Goal: Task Accomplishment & Management: Use online tool/utility

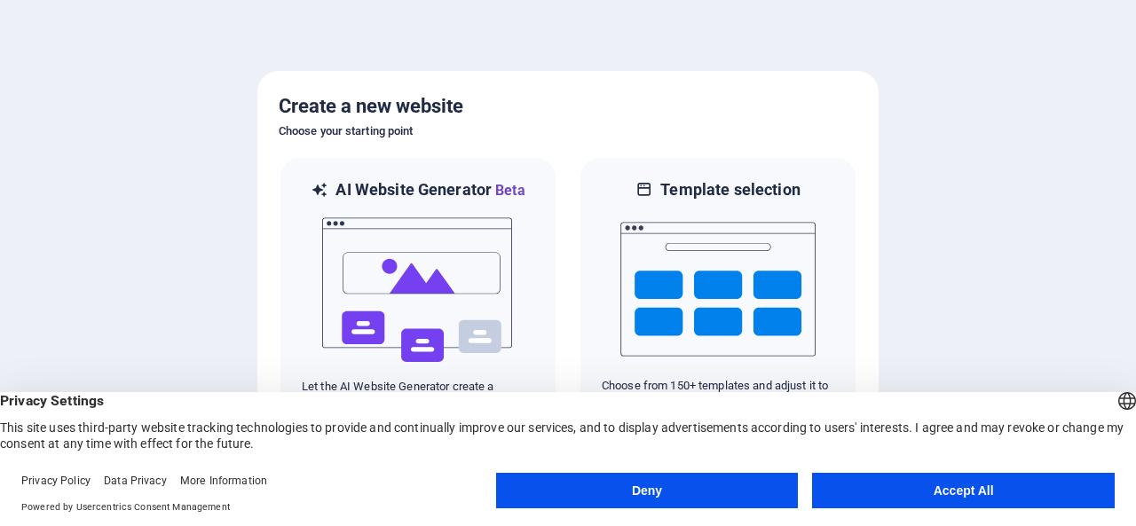
click at [925, 498] on button "Accept All" at bounding box center [963, 491] width 303 height 36
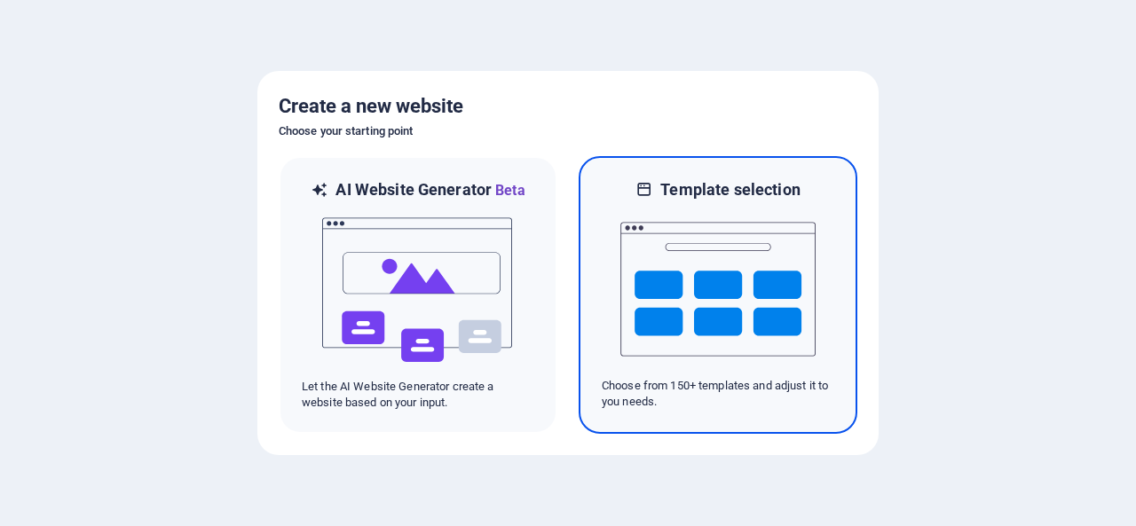
click at [721, 303] on img at bounding box center [718, 290] width 195 height 178
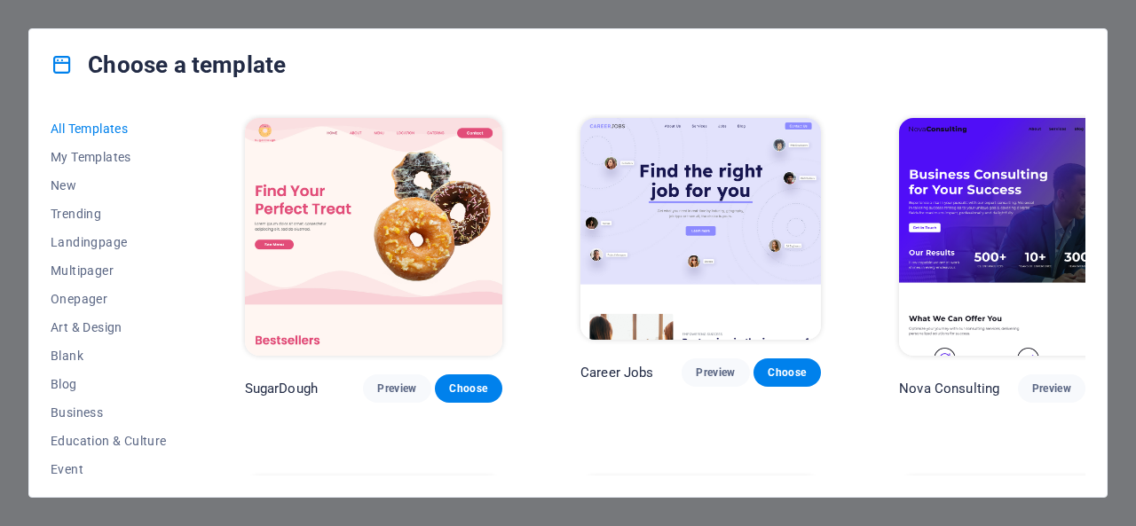
click at [991, 78] on div "Choose a template" at bounding box center [568, 64] width 1078 height 71
click at [1090, 173] on div "All Templates My Templates New Trending Landingpage Multipager Onepager Art & D…" at bounding box center [568, 298] width 1078 height 397
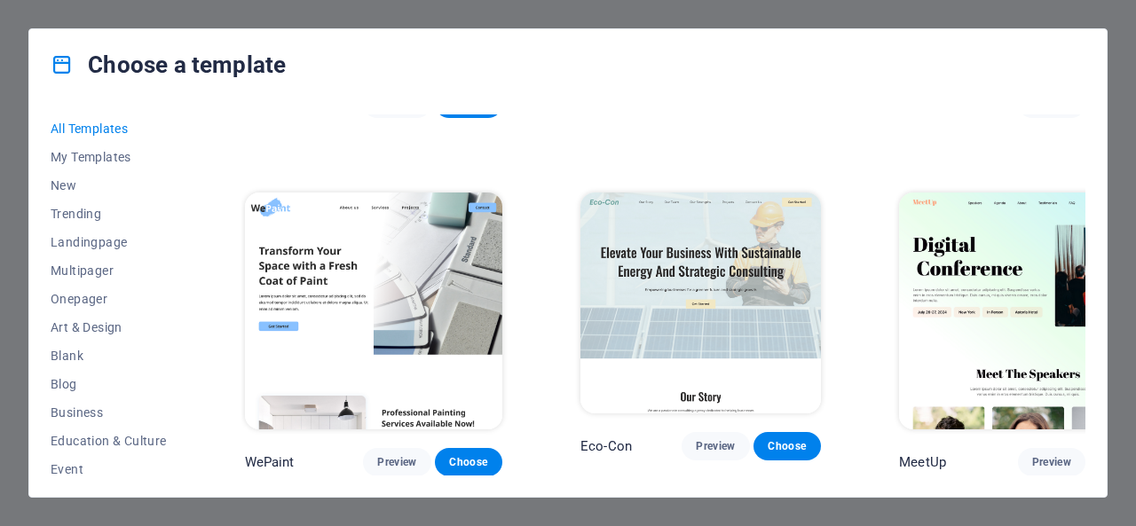
scroll to position [1319, 0]
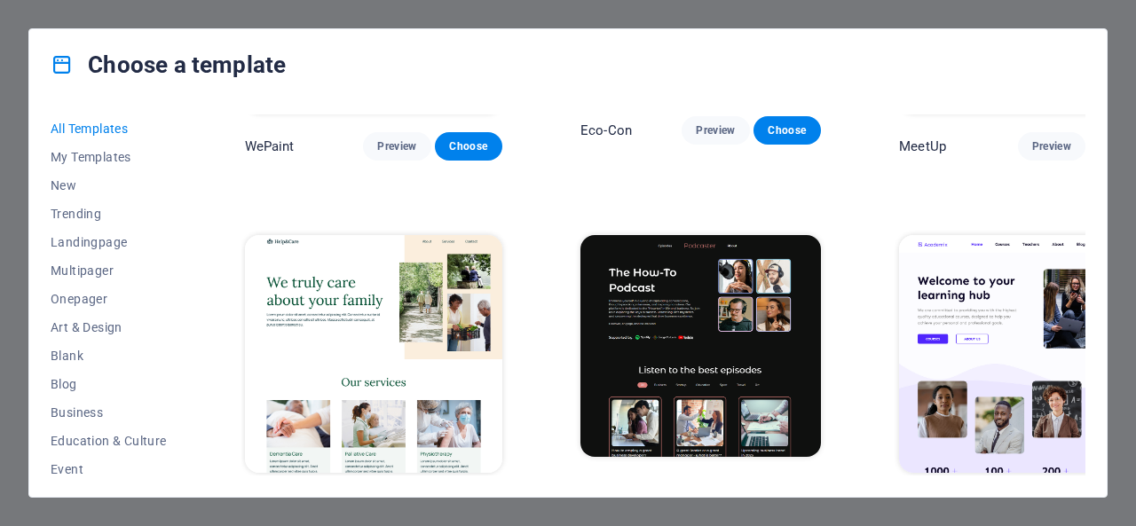
click at [1086, 160] on div "All Templates My Templates New Trending Landingpage Multipager Onepager Art & D…" at bounding box center [568, 298] width 1078 height 397
click at [1081, 232] on div "Academix Preview Choose" at bounding box center [1028, 376] width 265 height 289
click at [1085, 155] on div "SugarDough Preview Choose Career Jobs Preview Choose Nova Consulting Preview Ch…" at bounding box center [663, 295] width 844 height 361
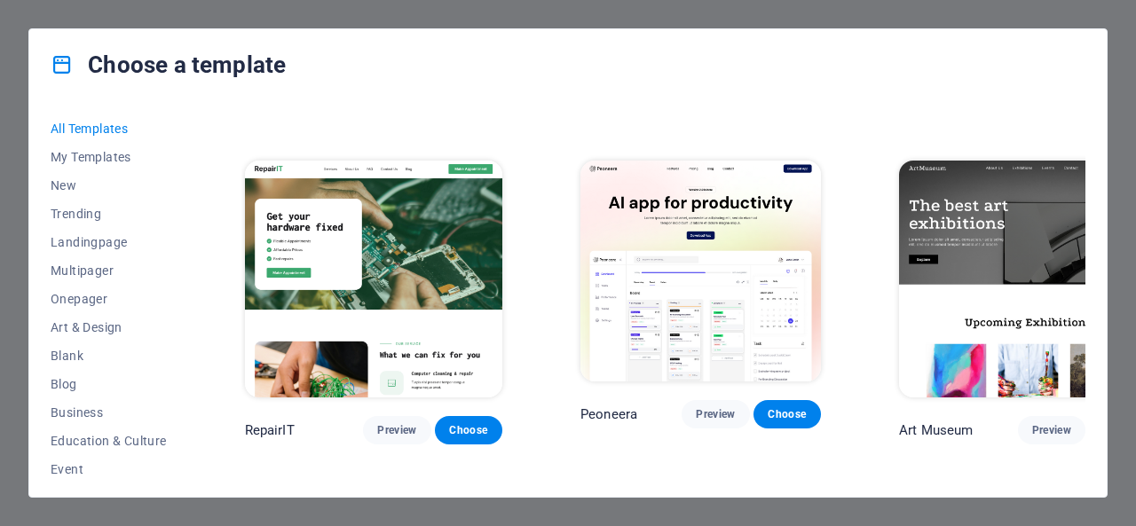
scroll to position [634, 0]
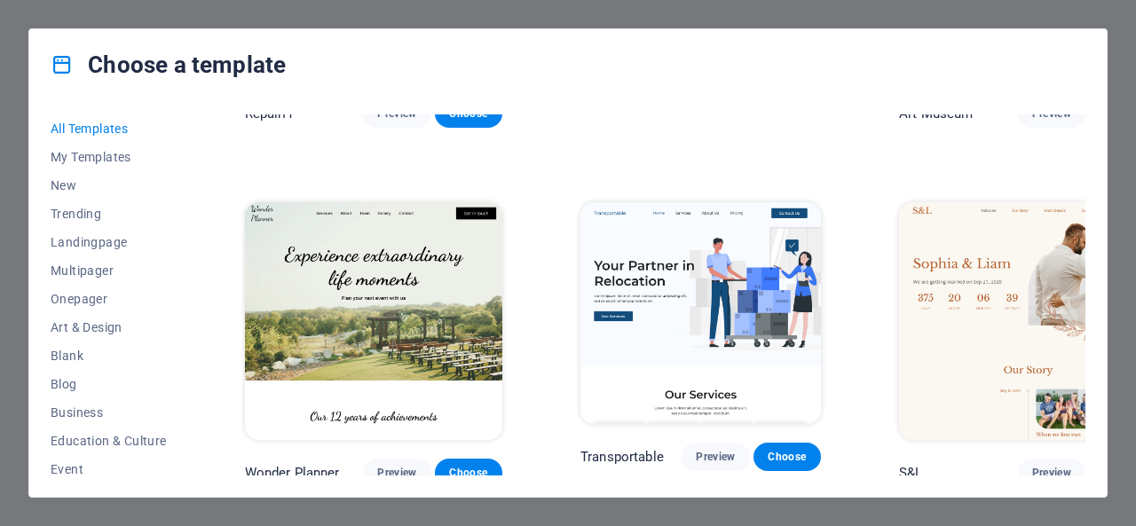
click at [1088, 194] on div "All Templates My Templates New Trending Landingpage Multipager Onepager Art & D…" at bounding box center [568, 298] width 1078 height 397
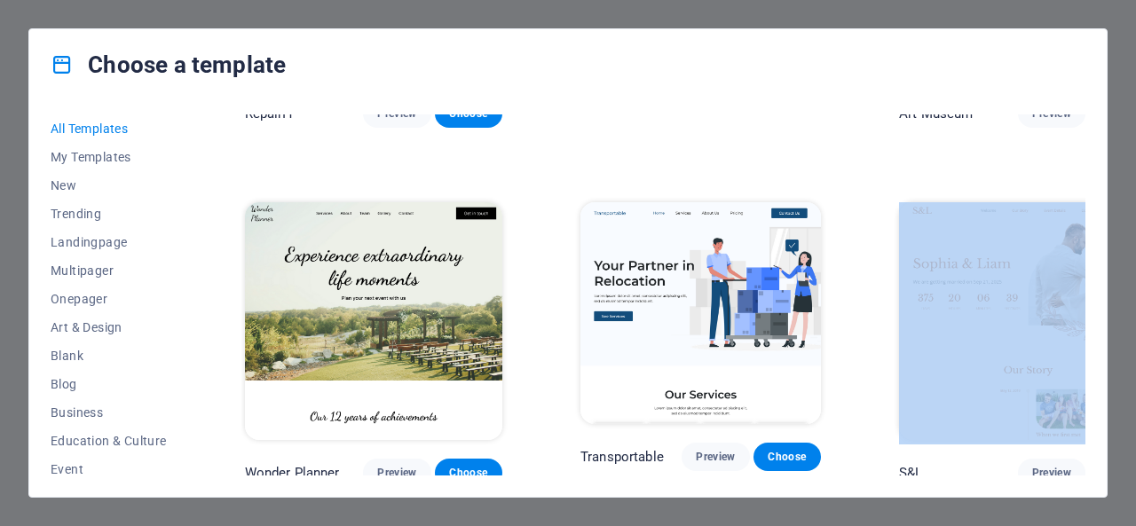
click at [1088, 194] on div "All Templates My Templates New Trending Landingpage Multipager Onepager Art & D…" at bounding box center [568, 298] width 1078 height 397
drag, startPoint x: 1088, startPoint y: 194, endPoint x: 1088, endPoint y: 178, distance: 16.9
click at [1088, 178] on div "All Templates My Templates New Trending Landingpage Multipager Onepager Art & D…" at bounding box center [568, 298] width 1078 height 397
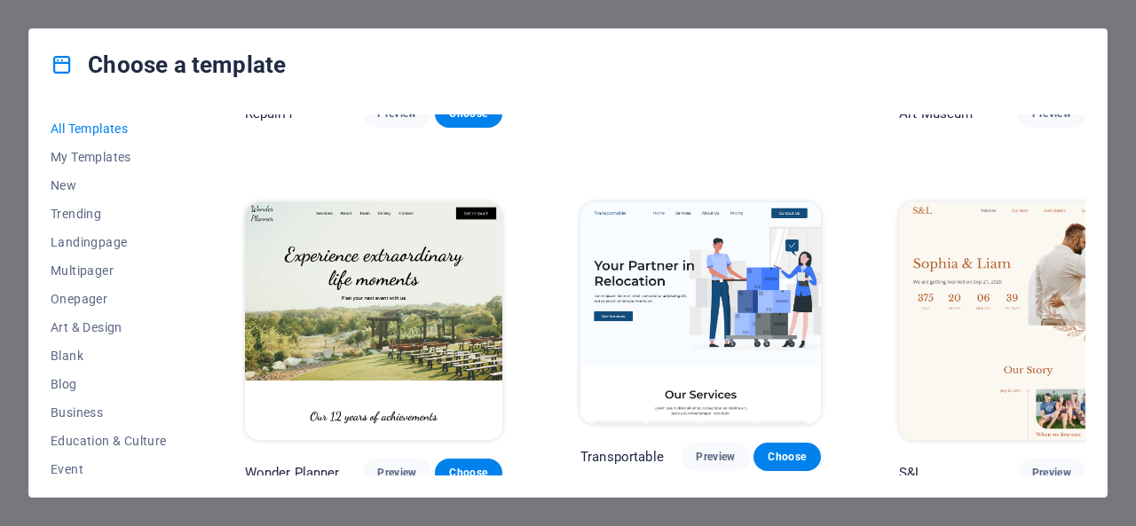
click at [1088, 178] on div "All Templates My Templates New Trending Landingpage Multipager Onepager Art & D…" at bounding box center [568, 298] width 1078 height 397
click at [1087, 157] on div "All Templates My Templates New Trending Landingpage Multipager Onepager Art & D…" at bounding box center [568, 298] width 1078 height 397
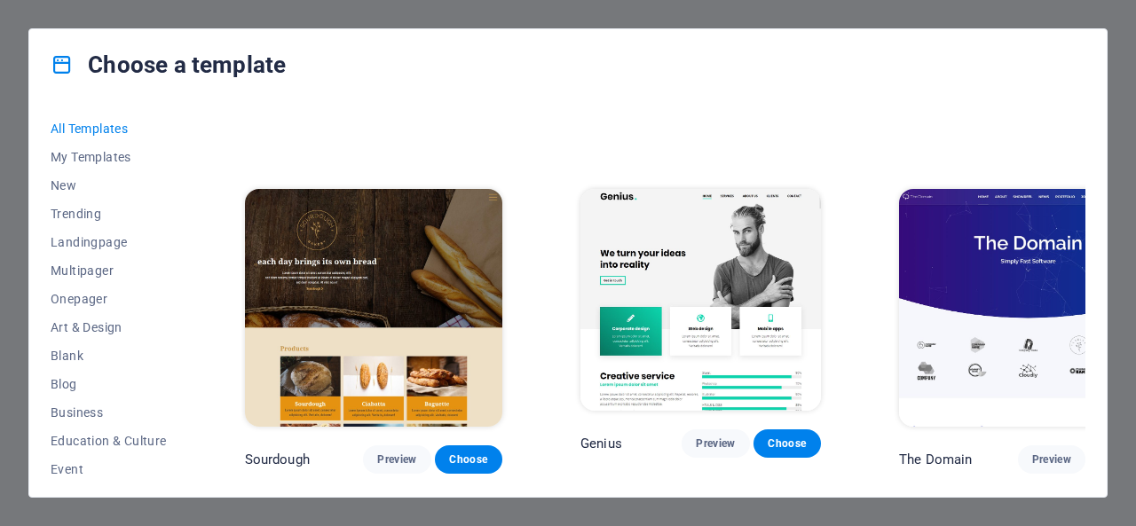
scroll to position [8618, 0]
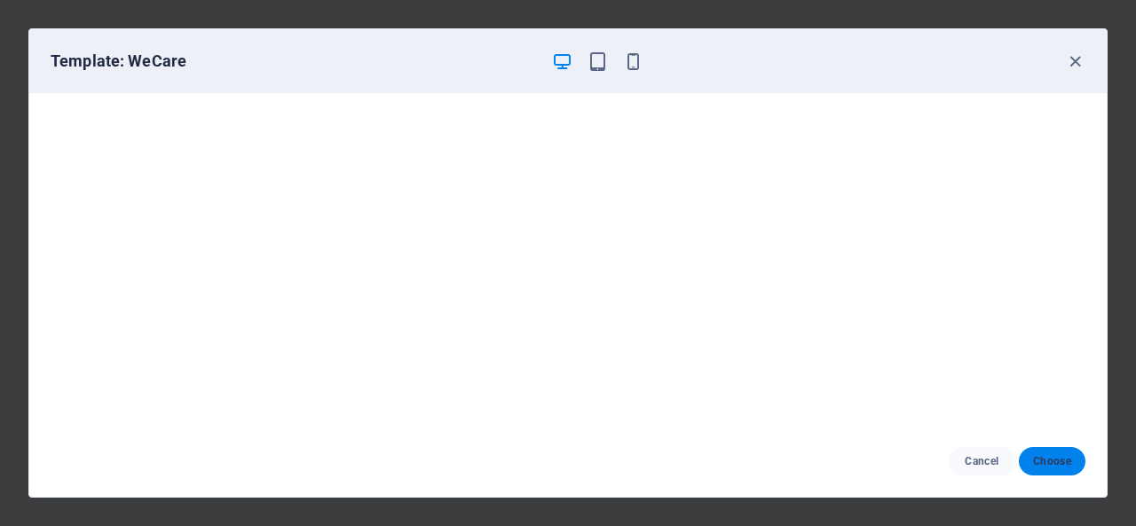
click at [1047, 463] on span "Choose" at bounding box center [1052, 462] width 38 height 14
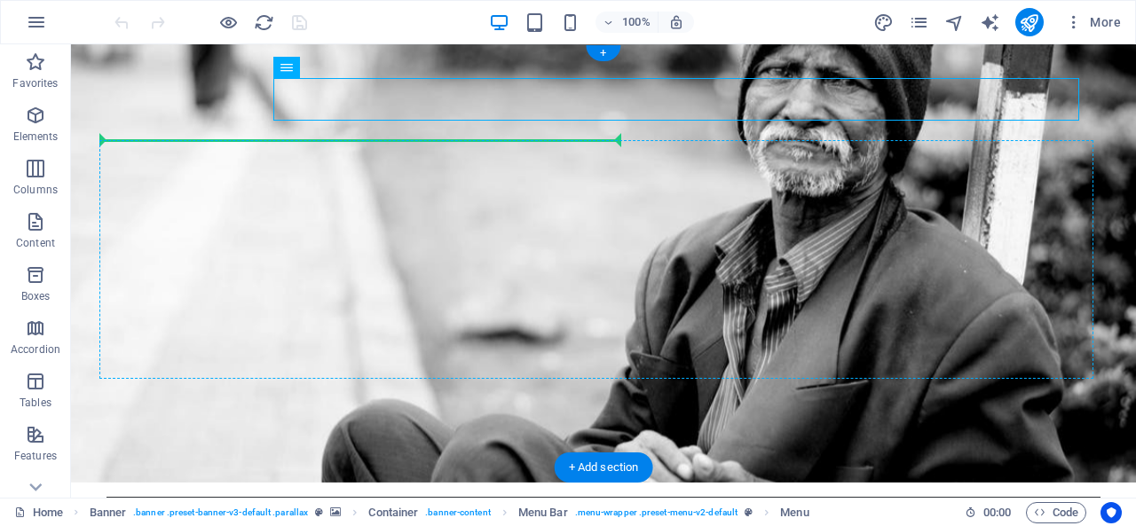
drag, startPoint x: 460, startPoint y: 98, endPoint x: 522, endPoint y: 205, distance: 124.1
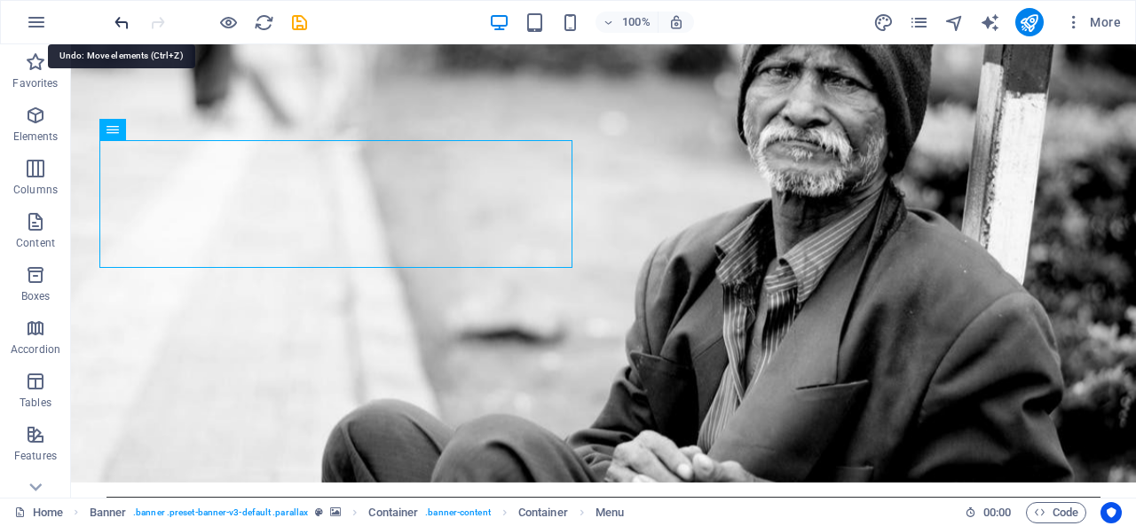
click at [118, 20] on icon "undo" at bounding box center [122, 22] width 20 height 20
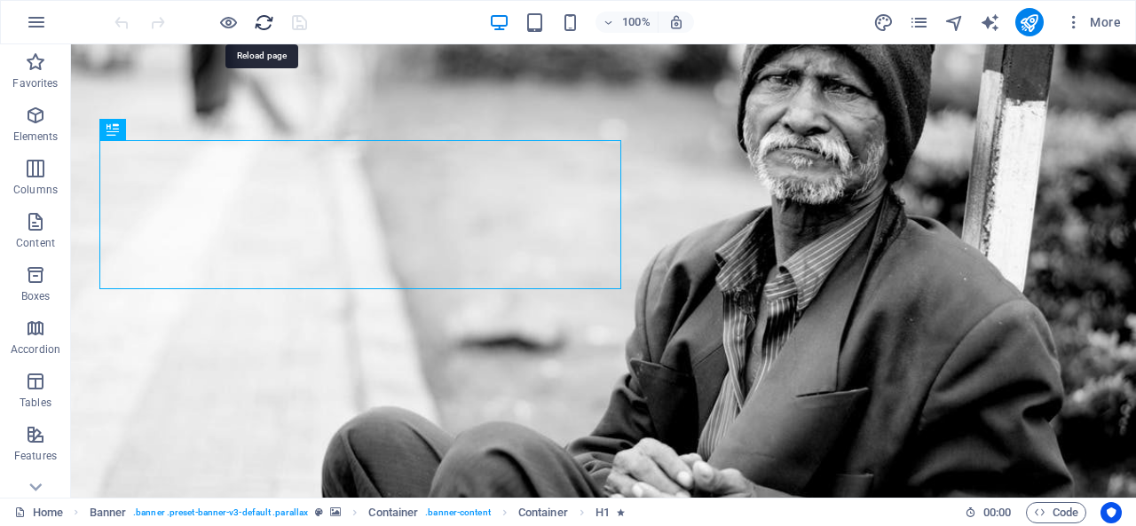
click at [265, 26] on icon "reload" at bounding box center [264, 22] width 20 height 20
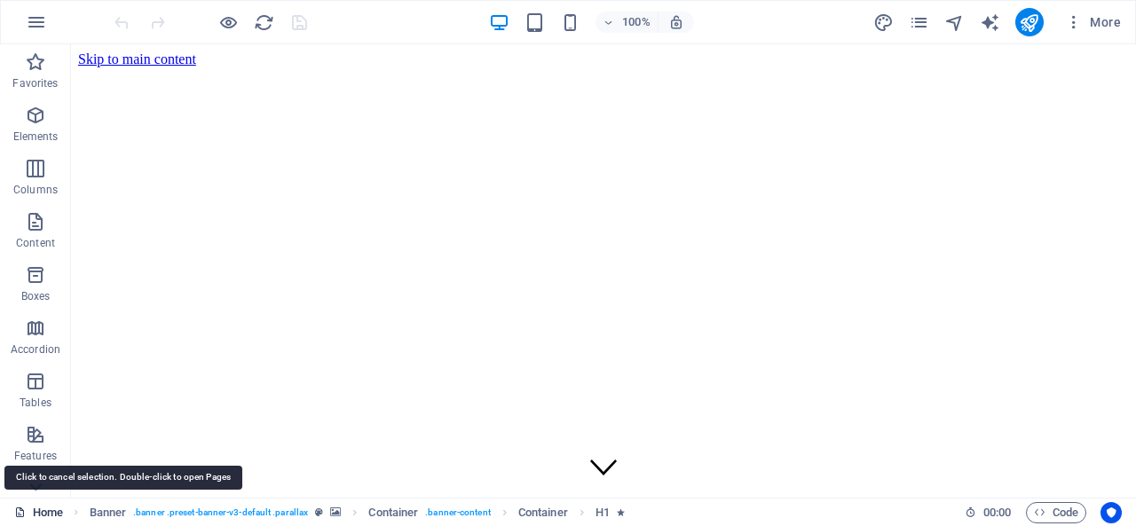
click at [45, 514] on link "Home" at bounding box center [38, 512] width 49 height 21
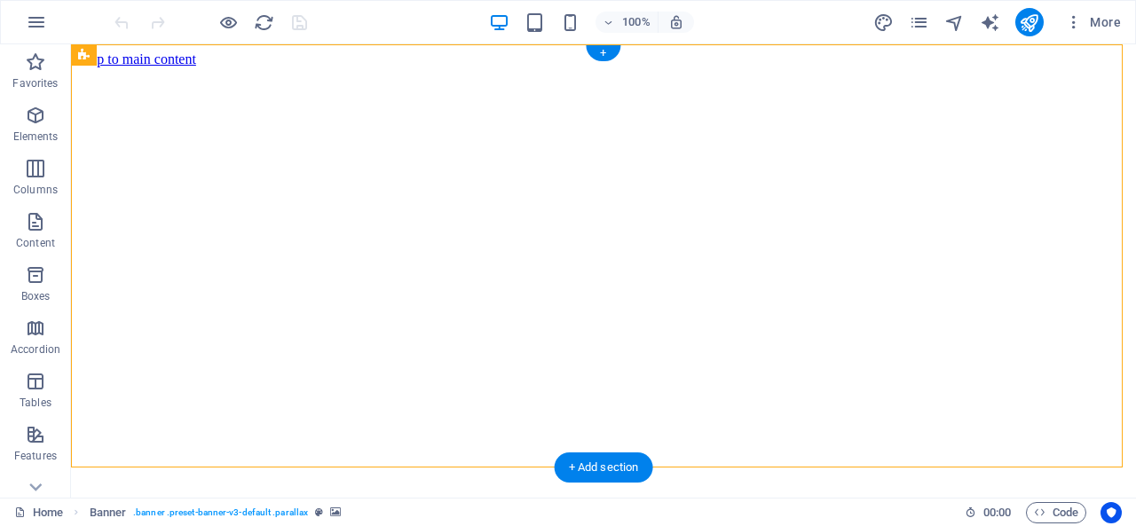
drag, startPoint x: 178, startPoint y: 123, endPoint x: 170, endPoint y: 144, distance: 21.6
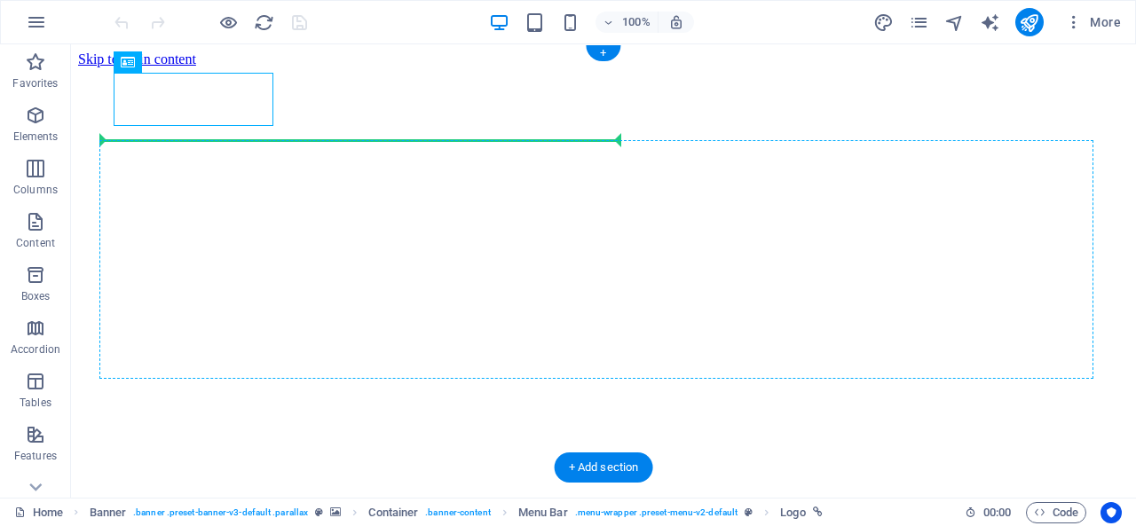
drag, startPoint x: 180, startPoint y: 88, endPoint x: 170, endPoint y: 174, distance: 86.7
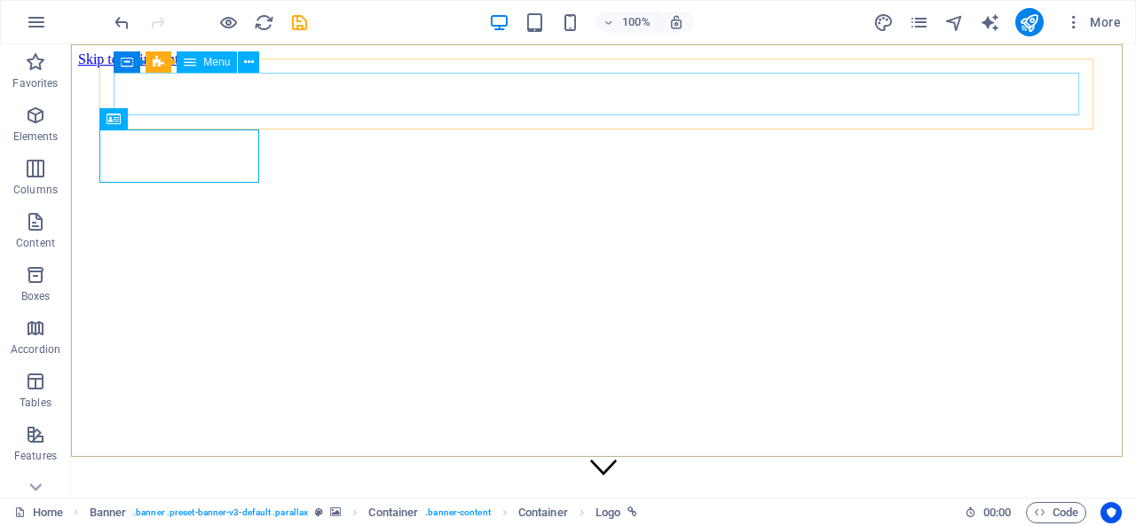
click at [185, 67] on icon at bounding box center [190, 61] width 12 height 21
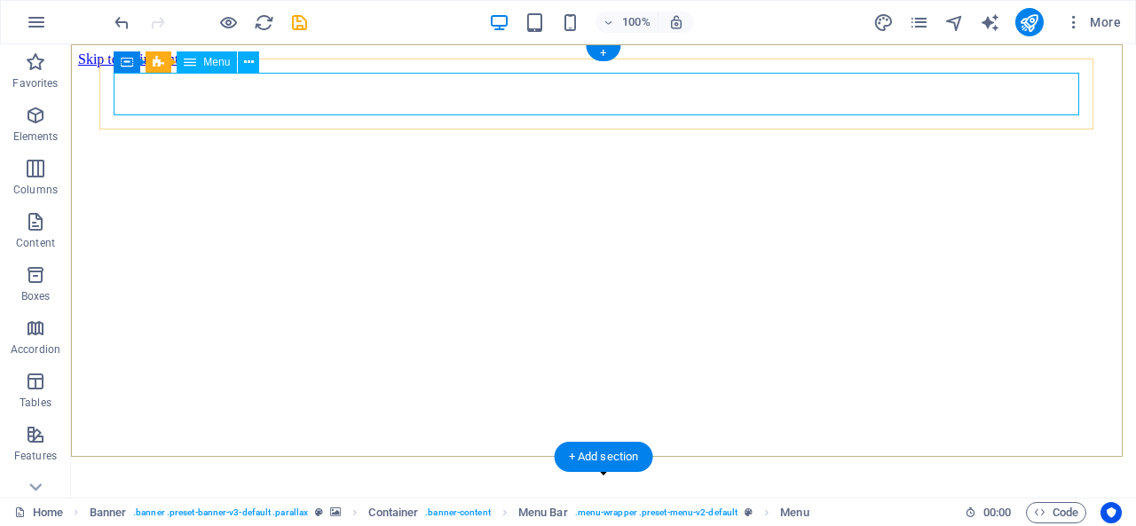
drag, startPoint x: 452, startPoint y: 115, endPoint x: 551, endPoint y: 98, distance: 100.8
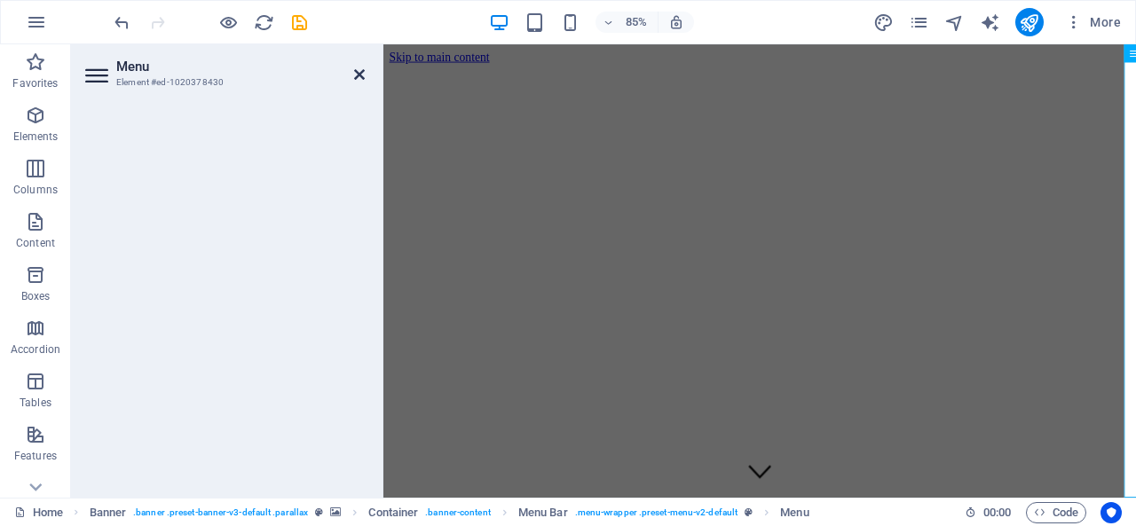
click at [359, 76] on icon at bounding box center [359, 74] width 11 height 14
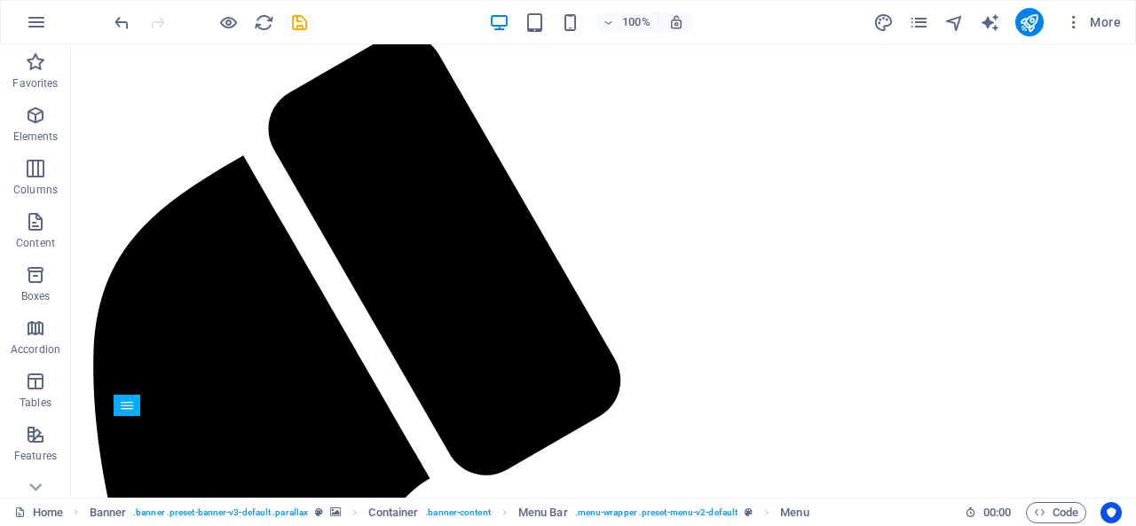
scroll to position [431, 0]
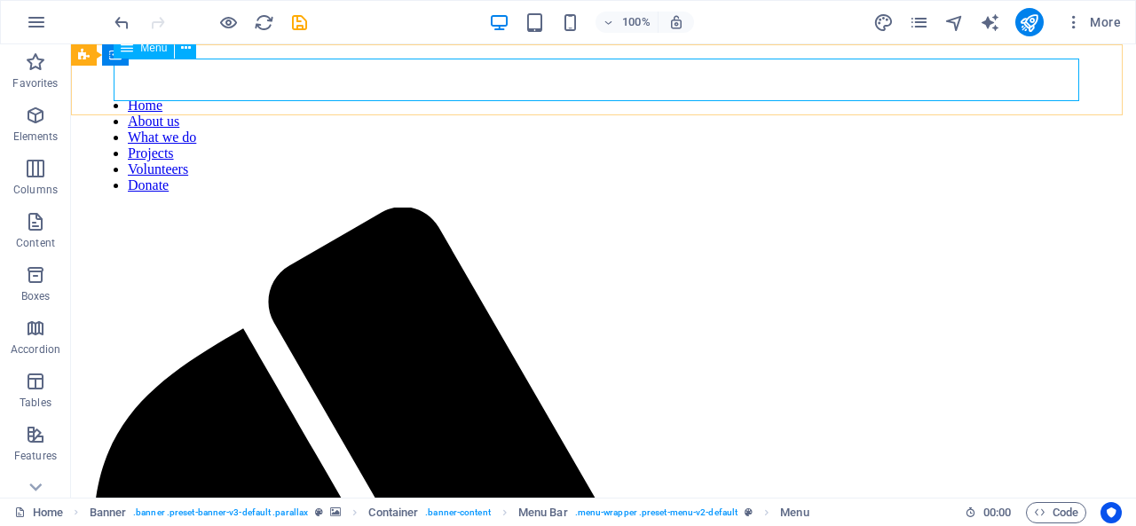
click at [577, 98] on nav "Home About us What we do Projects Volunteers Donate" at bounding box center [603, 146] width 1023 height 96
click at [546, 98] on nav "Home About us What we do Projects Volunteers Donate" at bounding box center [603, 146] width 1023 height 96
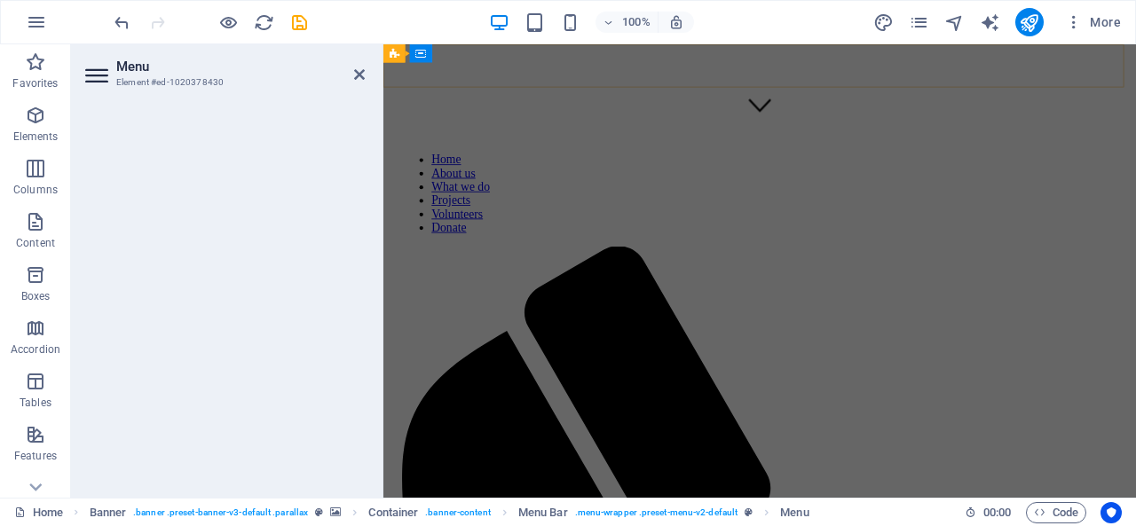
scroll to position [500, 0]
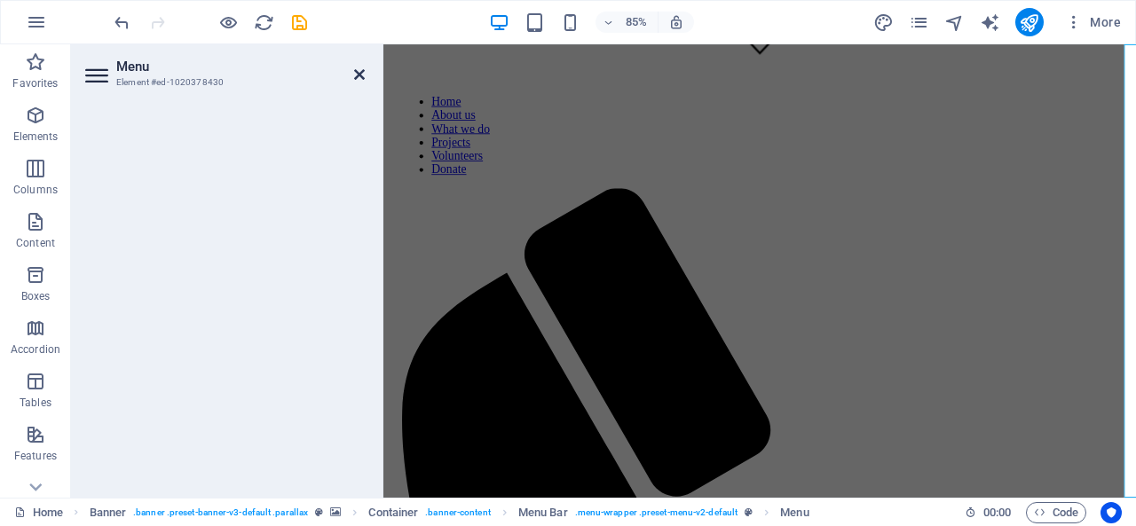
click at [354, 78] on icon at bounding box center [359, 74] width 11 height 14
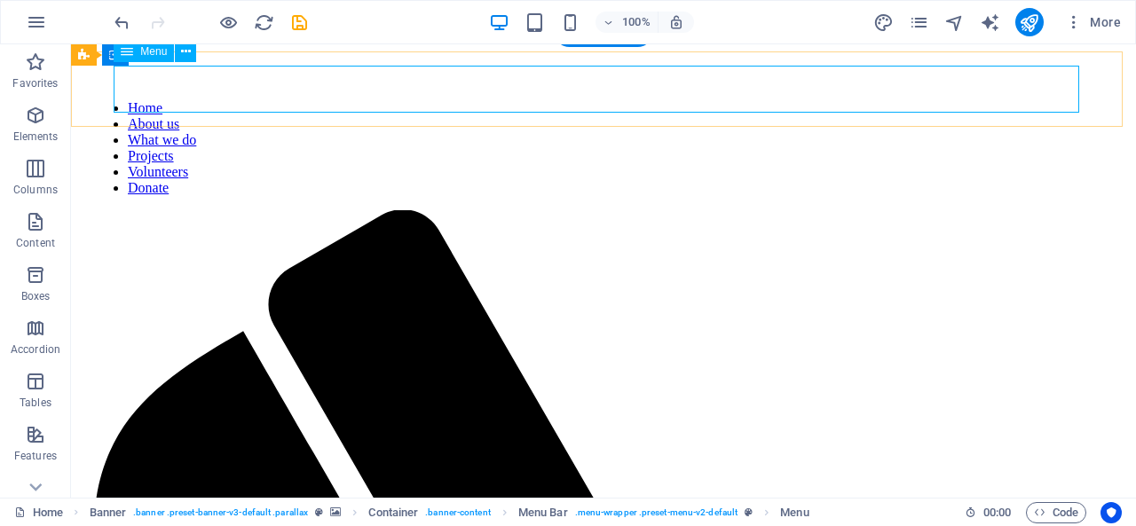
scroll to position [431, 0]
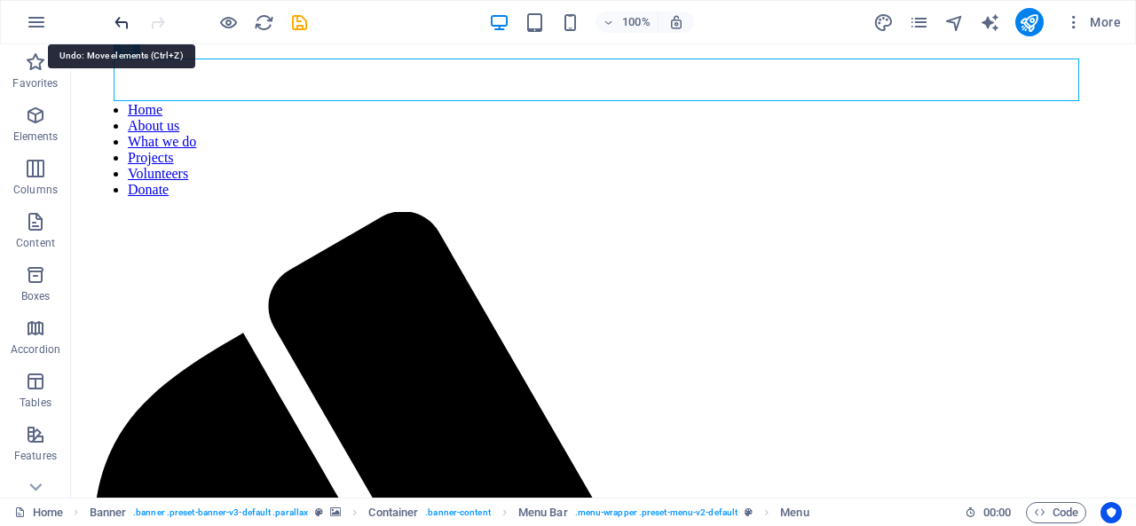
click at [121, 20] on icon "undo" at bounding box center [122, 22] width 20 height 20
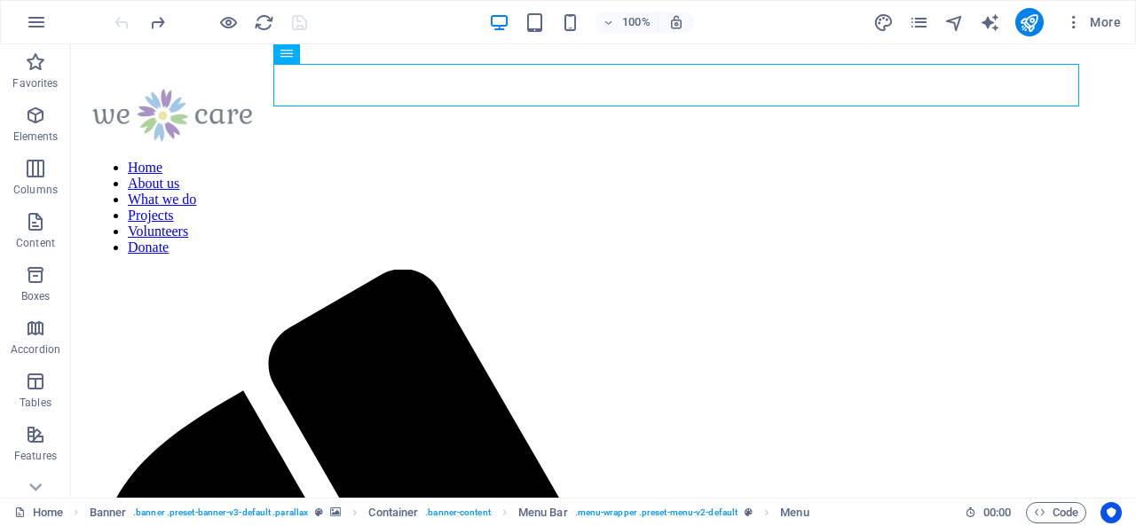
scroll to position [442, 0]
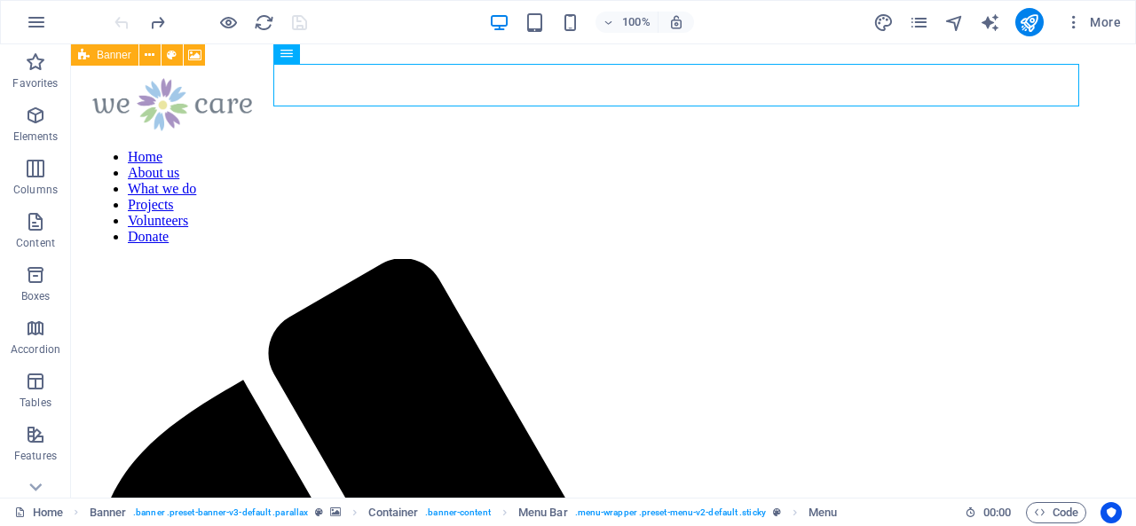
click at [114, 54] on span "Banner" at bounding box center [114, 55] width 35 height 11
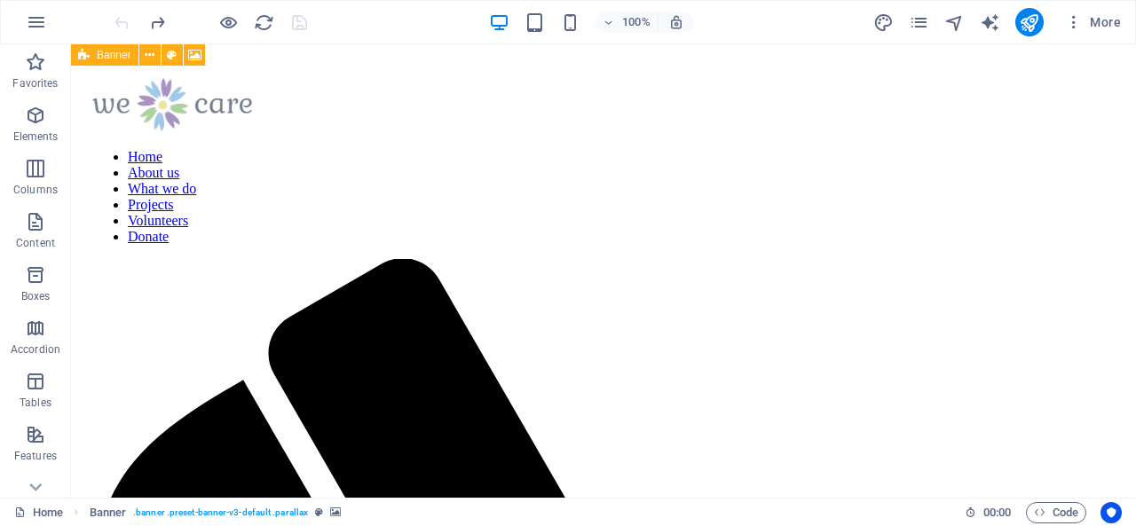
drag, startPoint x: 185, startPoint y: 99, endPoint x: 118, endPoint y: 89, distance: 67.3
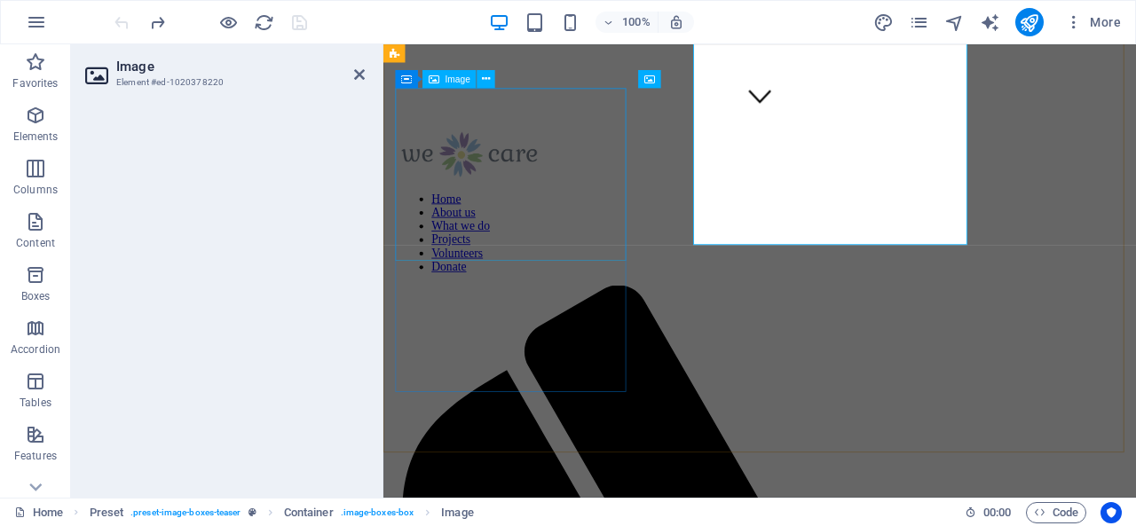
scroll to position [500, 0]
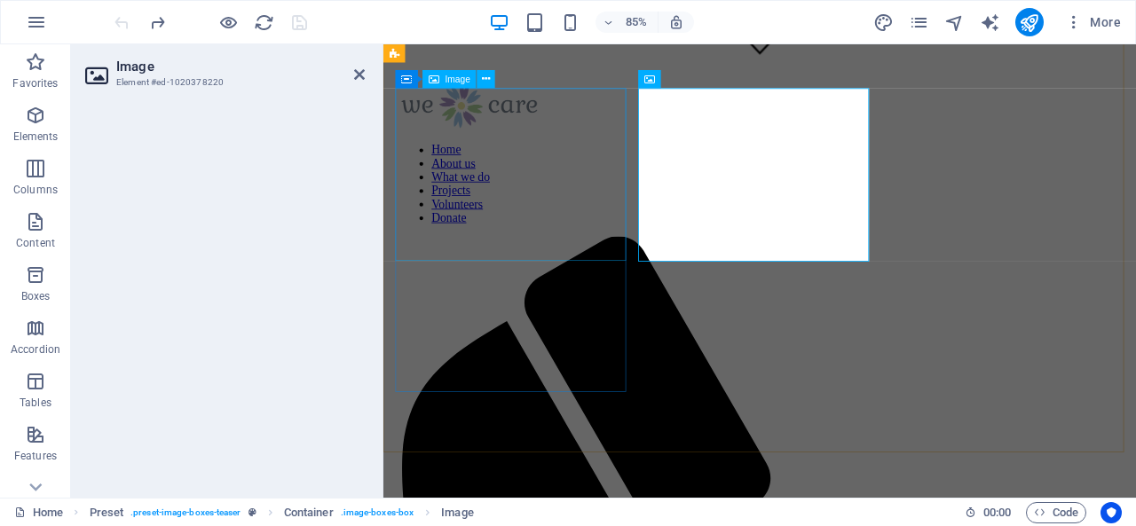
drag, startPoint x: 830, startPoint y: 217, endPoint x: 542, endPoint y: 249, distance: 290.2
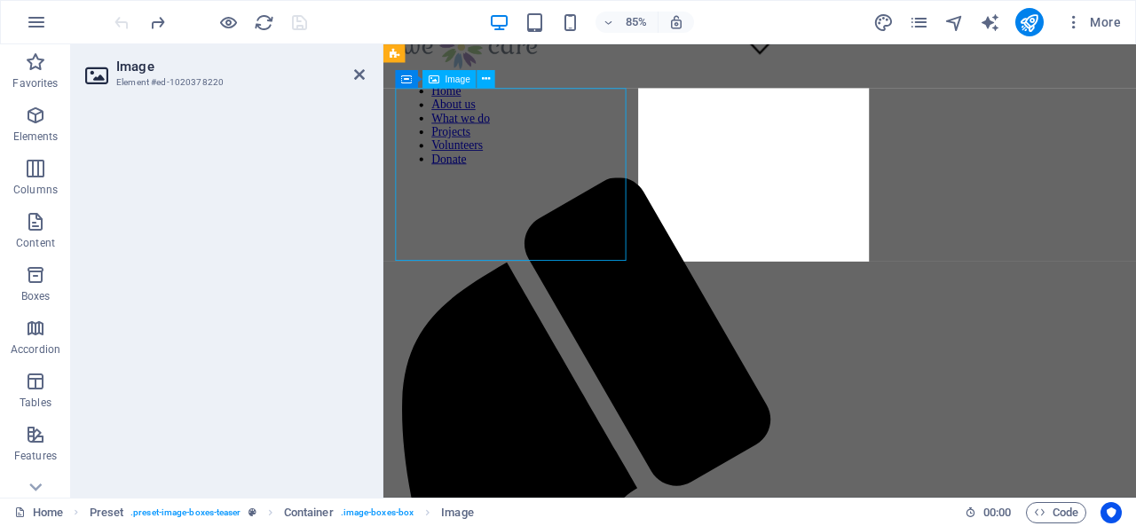
scroll to position [442, 0]
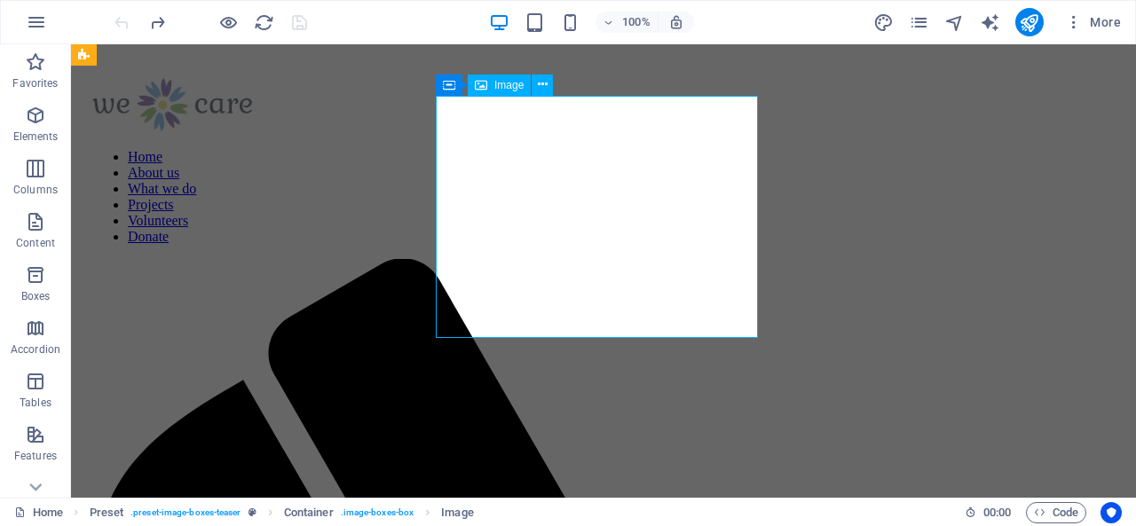
drag, startPoint x: 229, startPoint y: 249, endPoint x: 518, endPoint y: 217, distance: 290.2
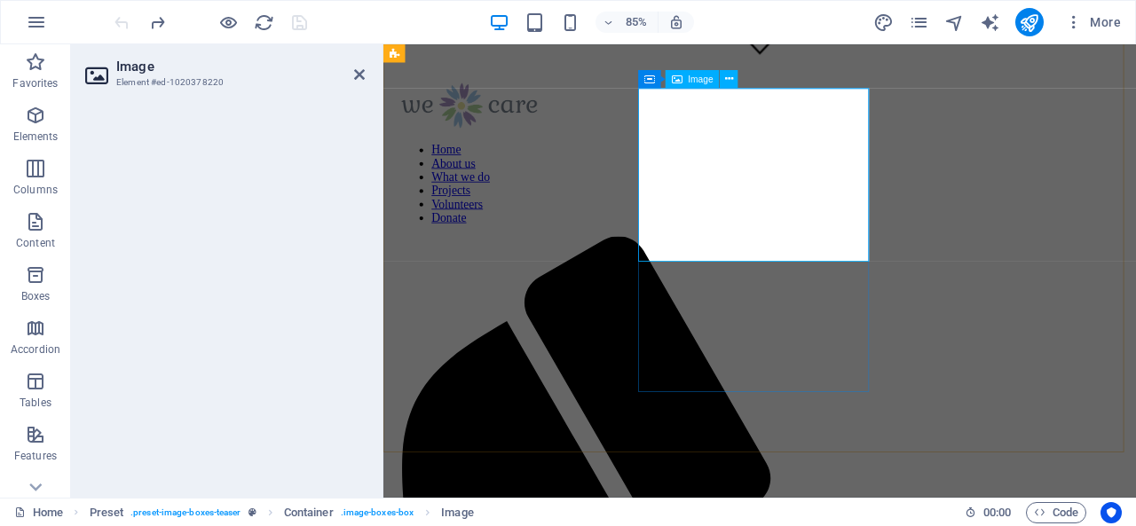
click at [328, 108] on div at bounding box center [225, 294] width 308 height 407
click at [96, 79] on icon at bounding box center [98, 75] width 27 height 28
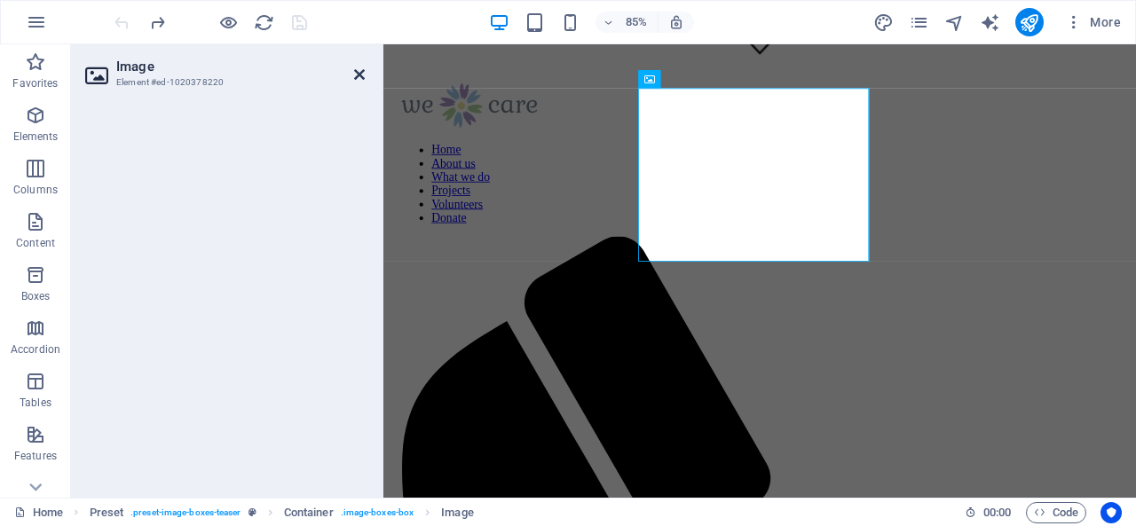
click at [359, 76] on icon at bounding box center [359, 74] width 11 height 14
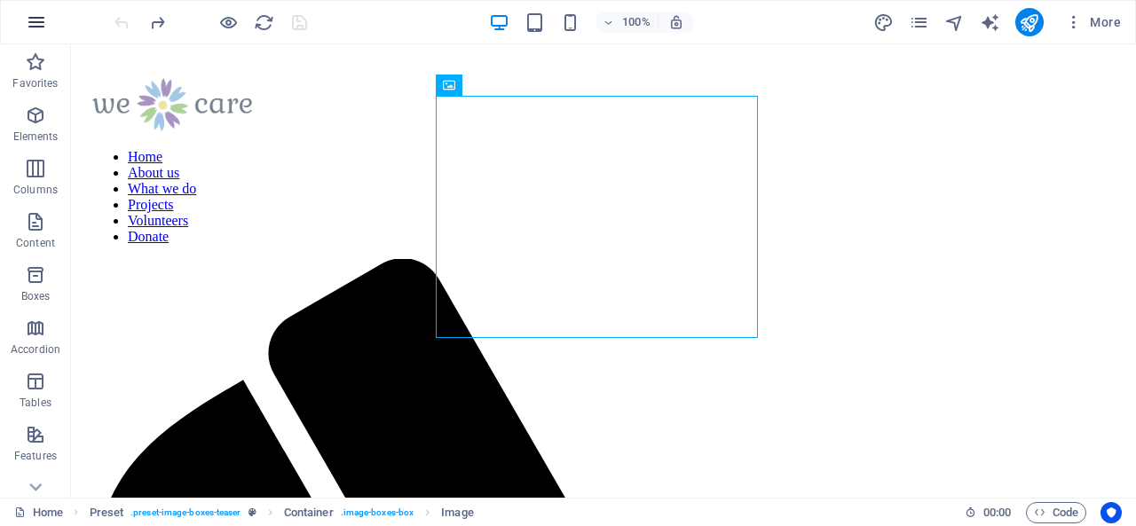
click at [28, 12] on icon "button" at bounding box center [36, 22] width 21 height 21
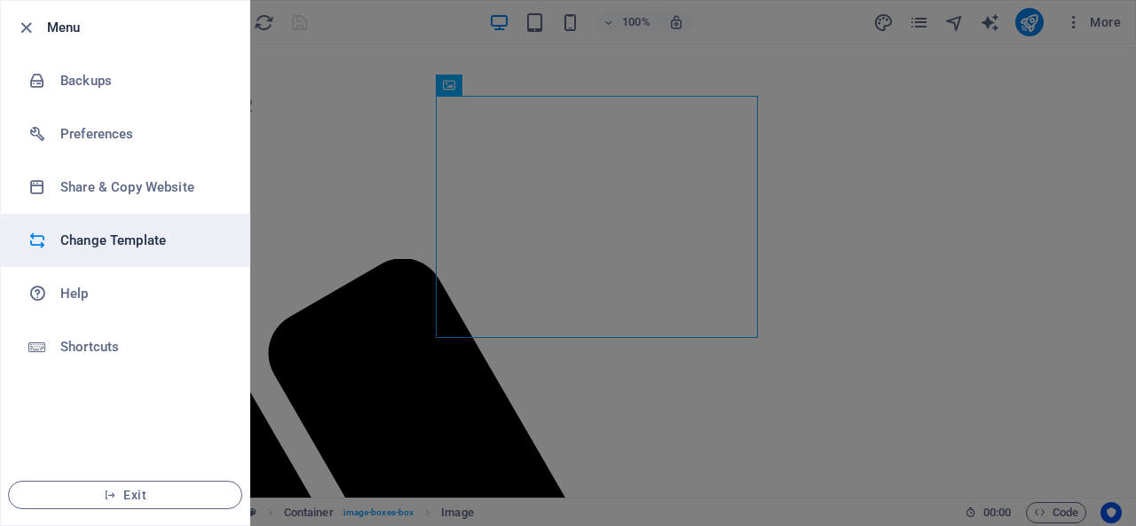
click at [108, 241] on h6 "Change Template" at bounding box center [142, 240] width 164 height 21
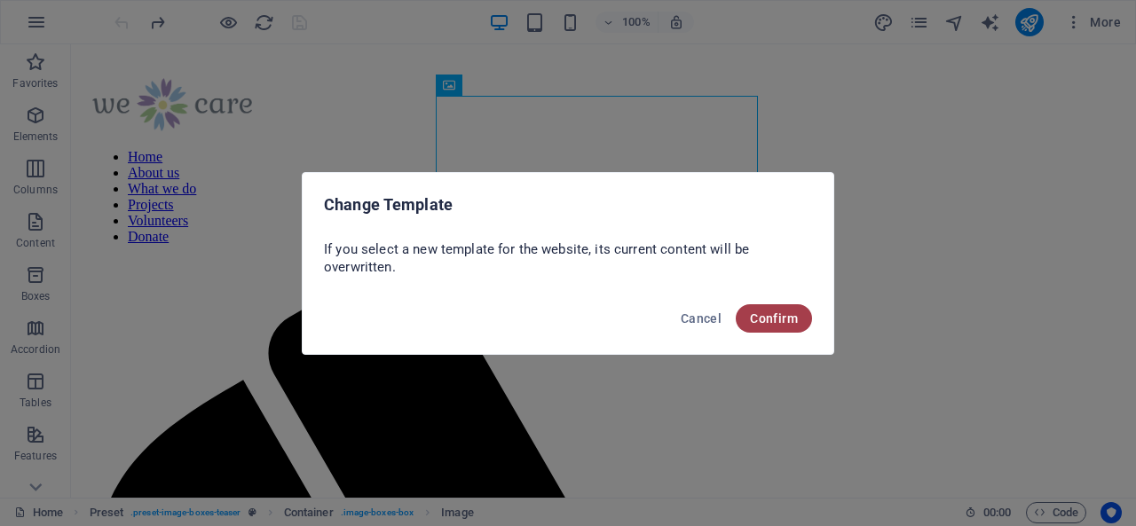
click at [772, 314] on span "Confirm" at bounding box center [774, 319] width 48 height 14
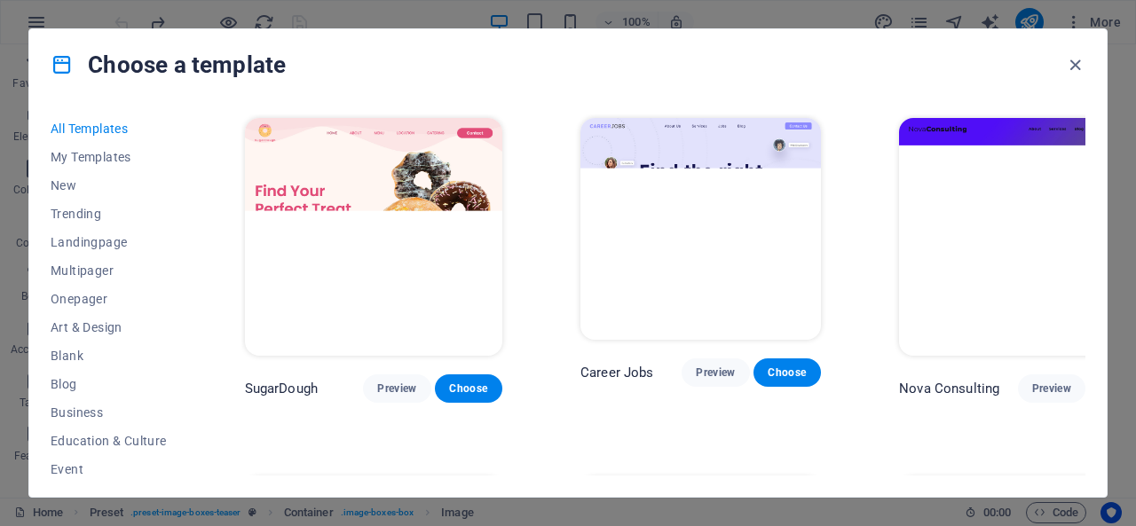
drag, startPoint x: 1128, startPoint y: 187, endPoint x: 1135, endPoint y: 239, distance: 52.0
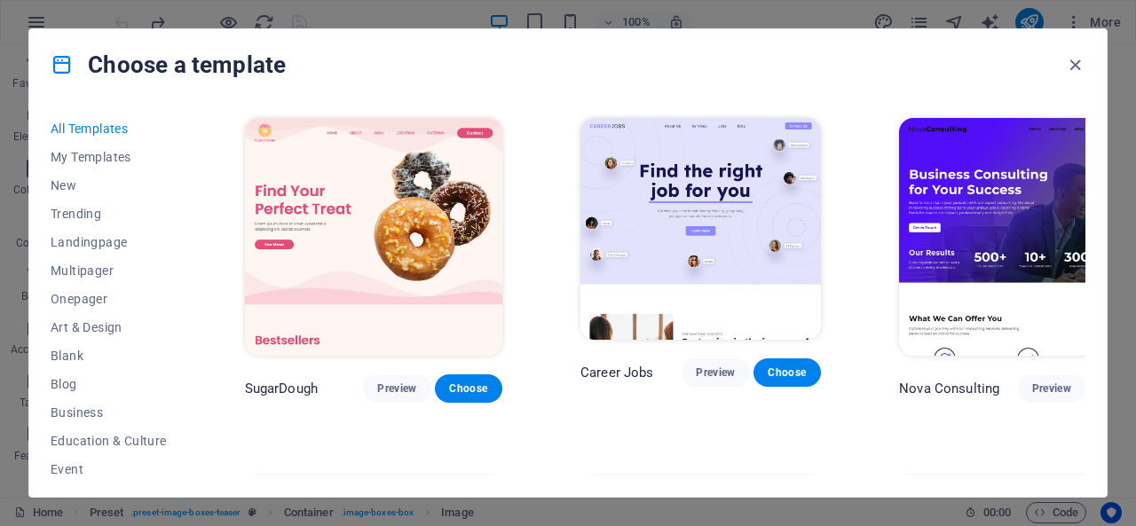
click at [1135, 239] on div "Choose a template All Templates My Templates New Trending Landingpage Multipage…" at bounding box center [568, 263] width 1136 height 526
drag, startPoint x: 1131, startPoint y: 175, endPoint x: 1082, endPoint y: 111, distance: 80.4
click at [1082, 111] on div "Choose a template All Templates My Templates New Trending Landingpage Multipage…" at bounding box center [568, 263] width 1136 height 526
click at [1082, 111] on div "All Templates My Templates New Trending Landingpage Multipager Onepager Art & D…" at bounding box center [568, 298] width 1078 height 397
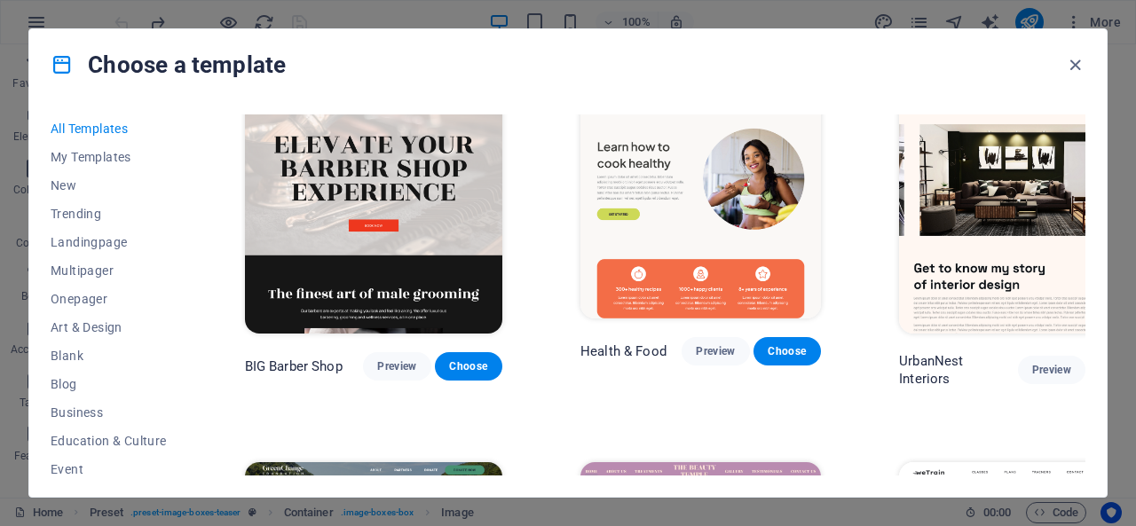
scroll to position [1974, 0]
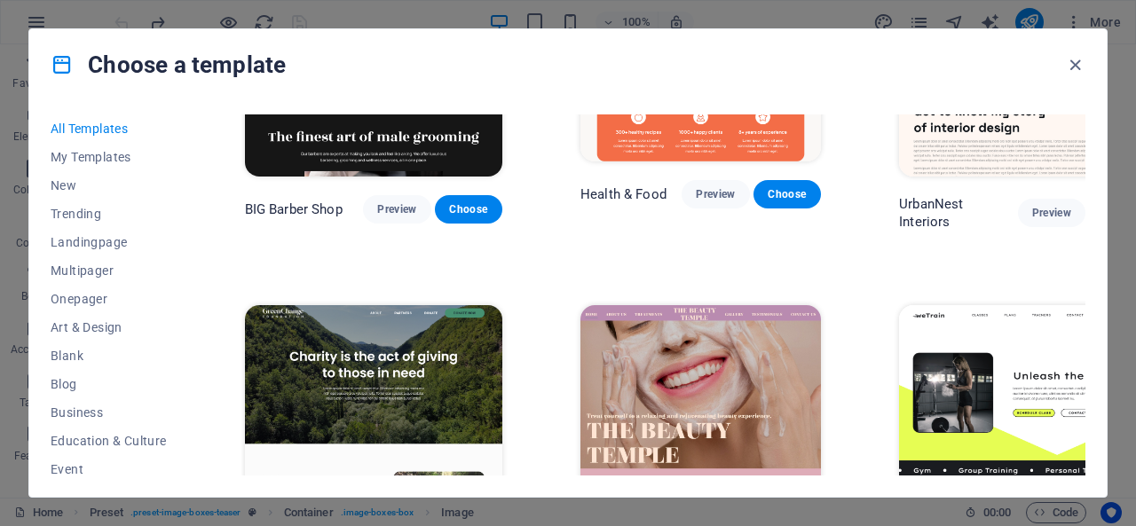
click at [1003, 305] on img at bounding box center [1027, 424] width 257 height 238
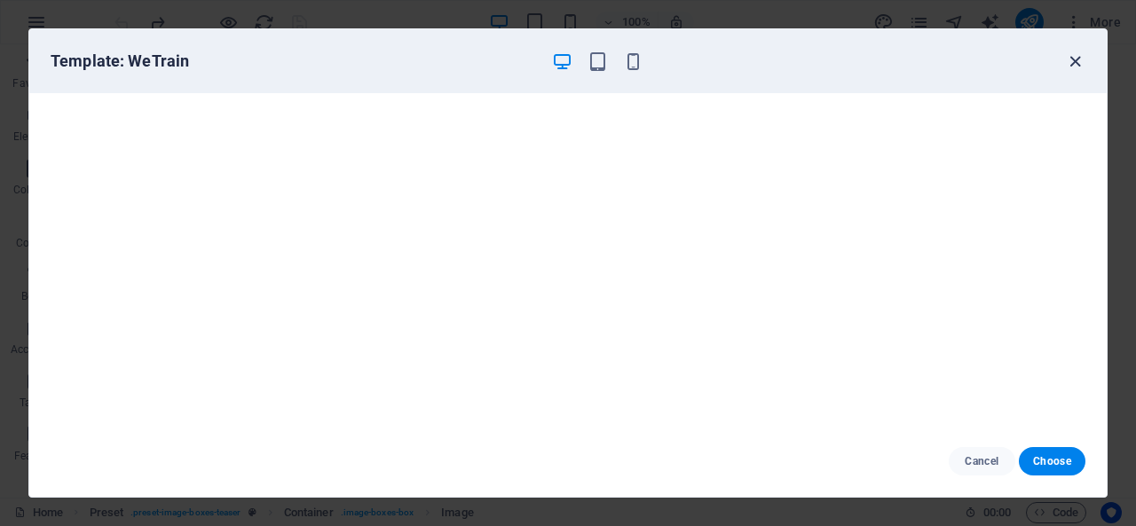
click at [1077, 67] on icon "button" at bounding box center [1075, 61] width 20 height 20
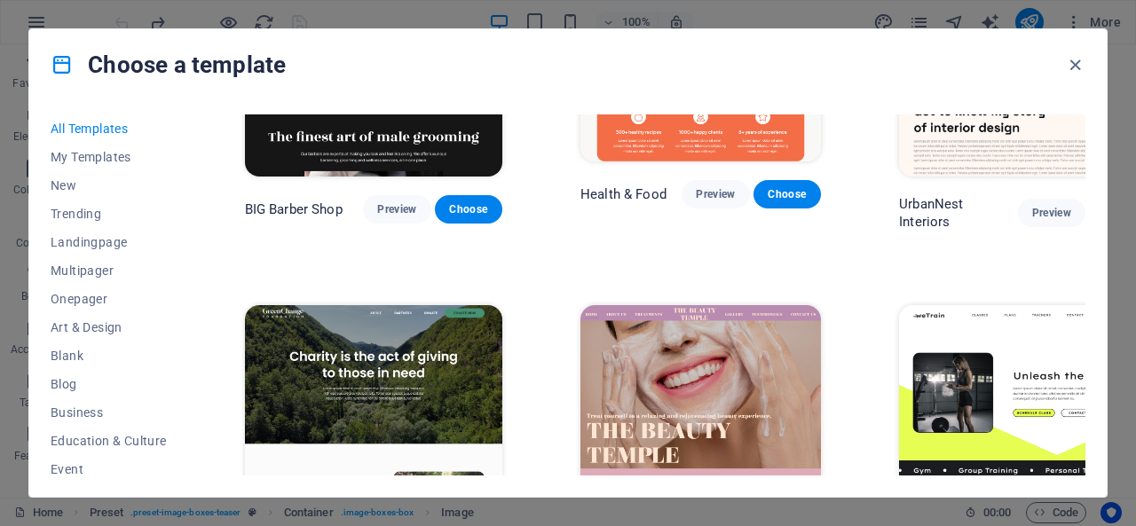
drag, startPoint x: 1131, startPoint y: 179, endPoint x: 1081, endPoint y: 157, distance: 54.4
click at [1081, 157] on div "Choose a template All Templates My Templates New Trending Landingpage Multipage…" at bounding box center [568, 263] width 1136 height 526
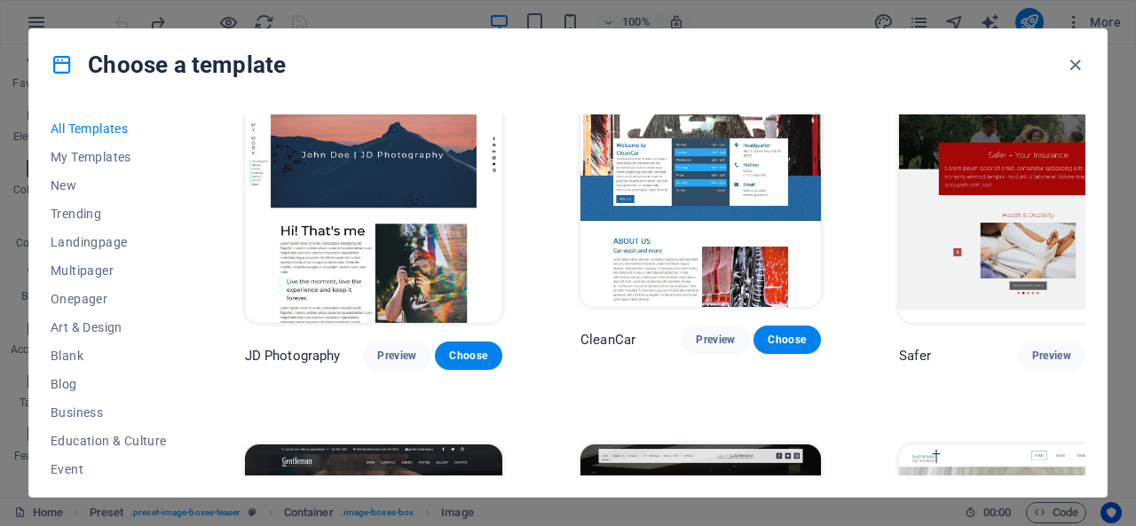
scroll to position [6706, 0]
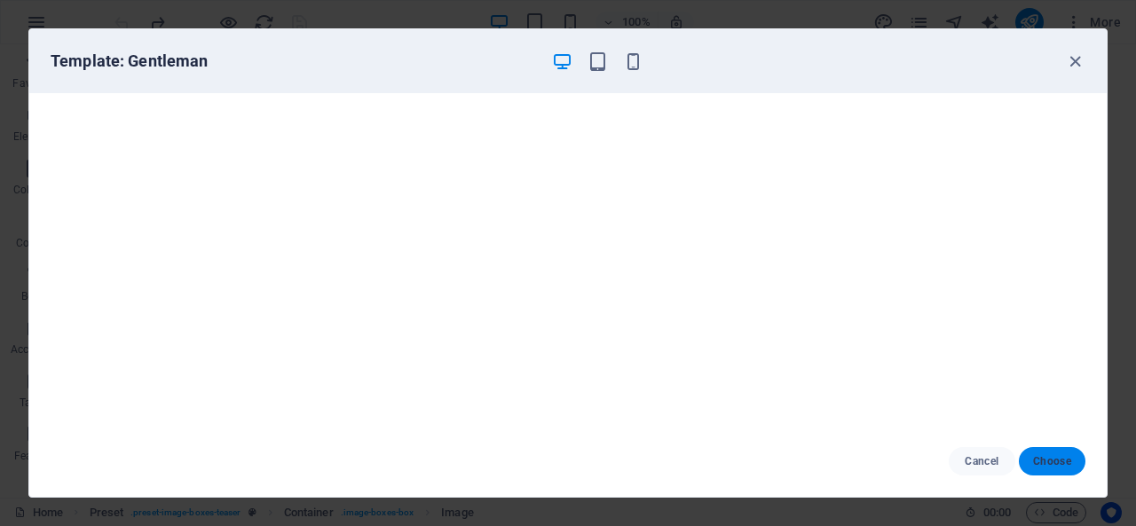
click at [1040, 457] on span "Choose" at bounding box center [1052, 462] width 38 height 14
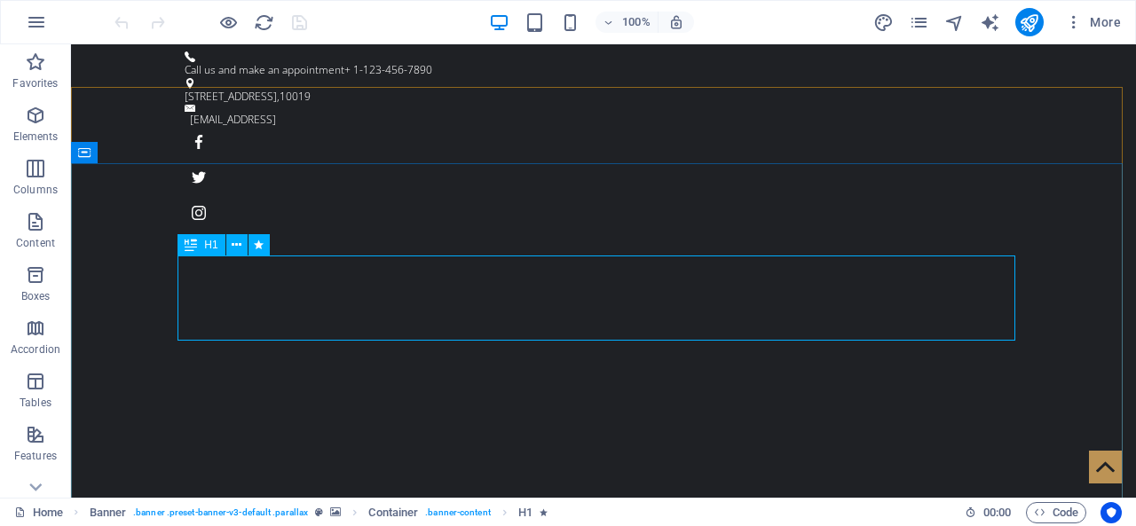
click at [211, 247] on span "H1" at bounding box center [210, 245] width 13 height 11
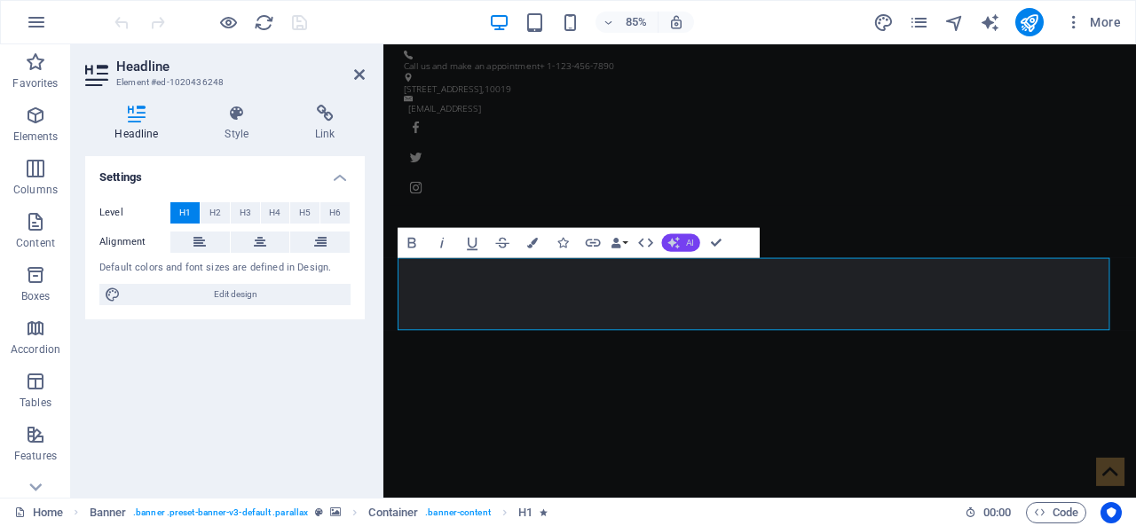
click at [682, 241] on button "AI" at bounding box center [681, 242] width 38 height 18
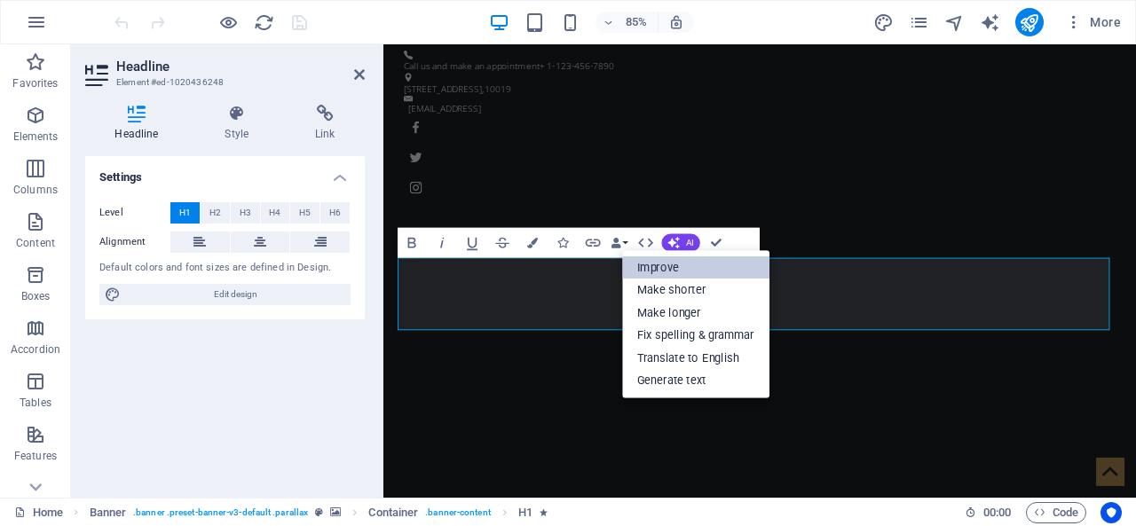
click at [652, 271] on link "Improve" at bounding box center [695, 268] width 147 height 23
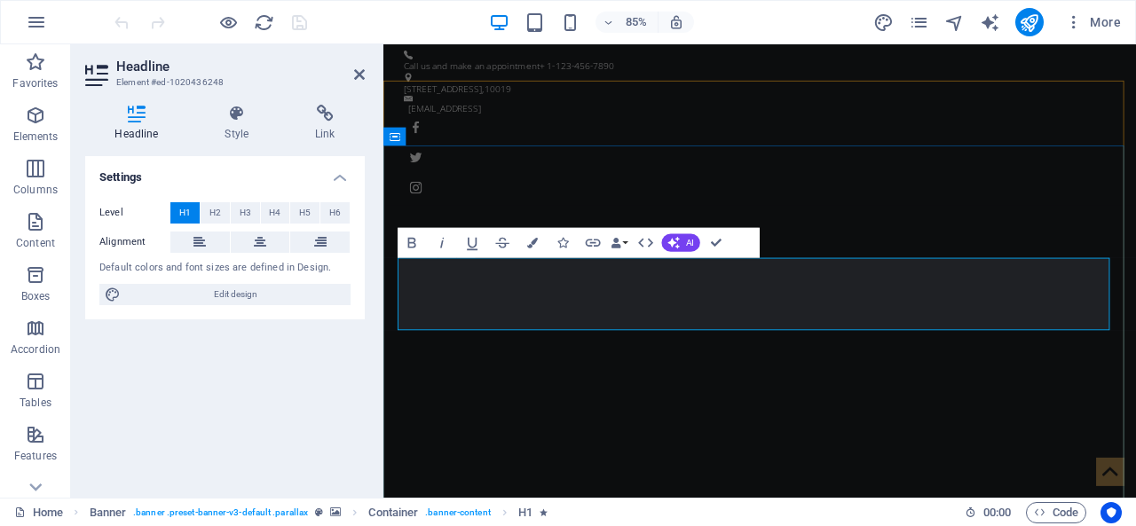
drag, startPoint x: 800, startPoint y: 351, endPoint x: 1154, endPoint y: 340, distance: 354.4
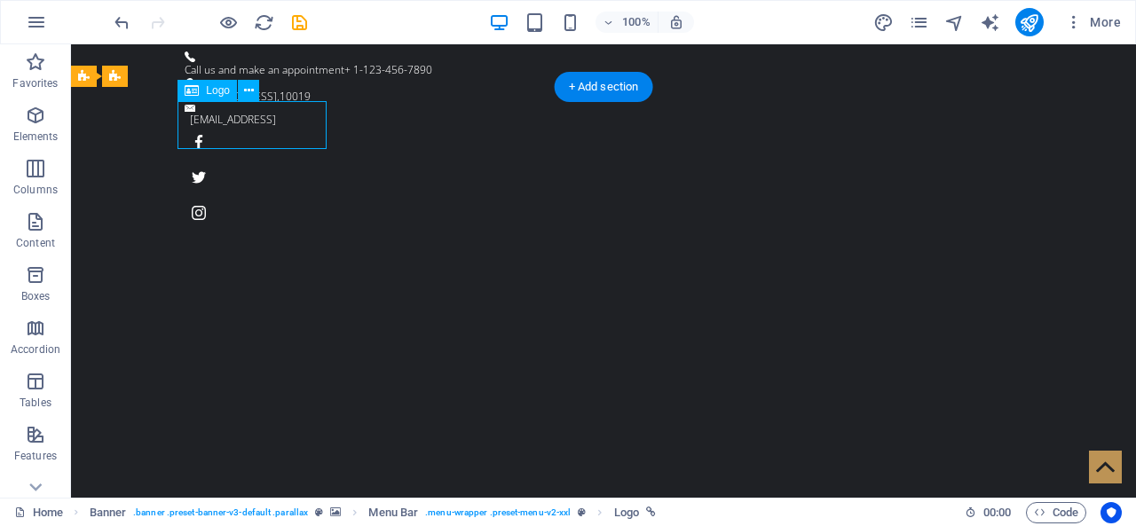
select select "px"
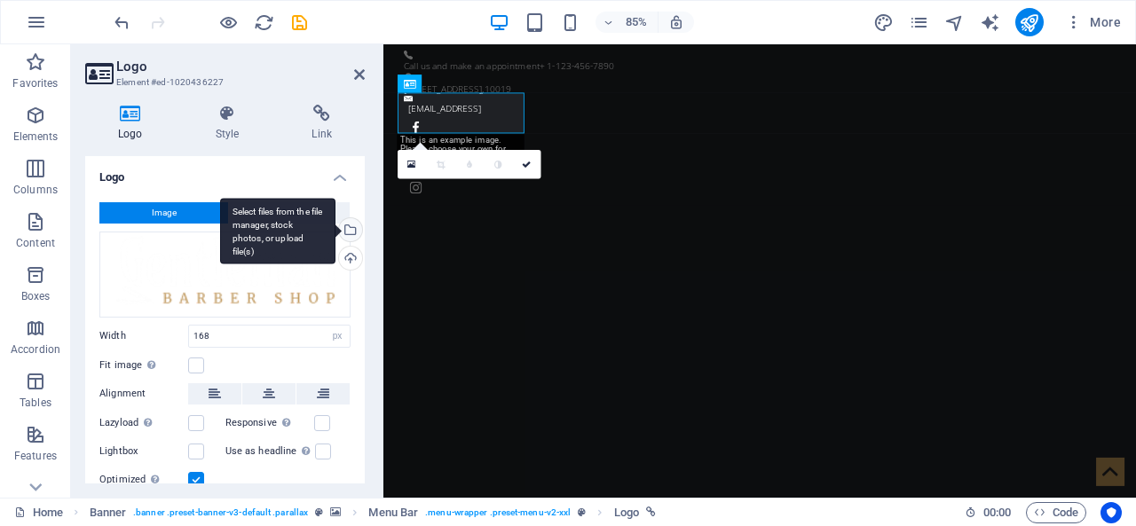
click at [347, 226] on div "Select files from the file manager, stock photos, or upload file(s)" at bounding box center [349, 231] width 27 height 27
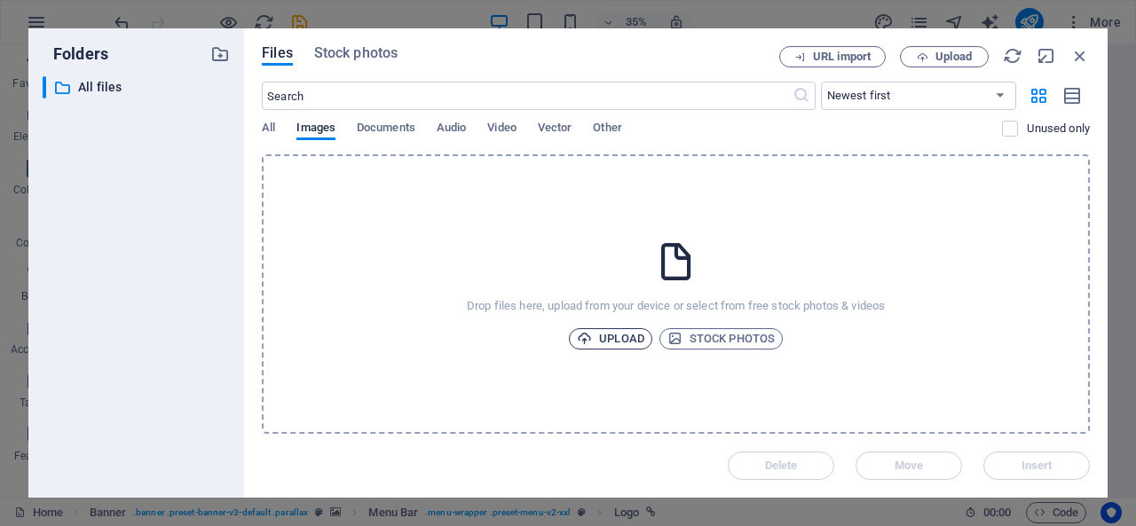
click at [629, 342] on span "Upload" at bounding box center [610, 338] width 67 height 21
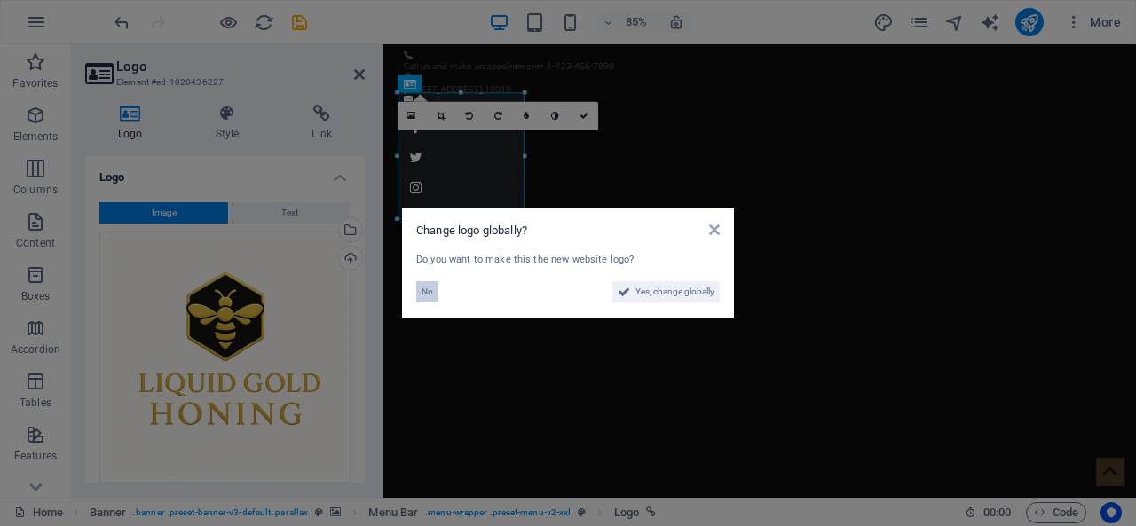
click at [424, 292] on span "No" at bounding box center [428, 291] width 12 height 21
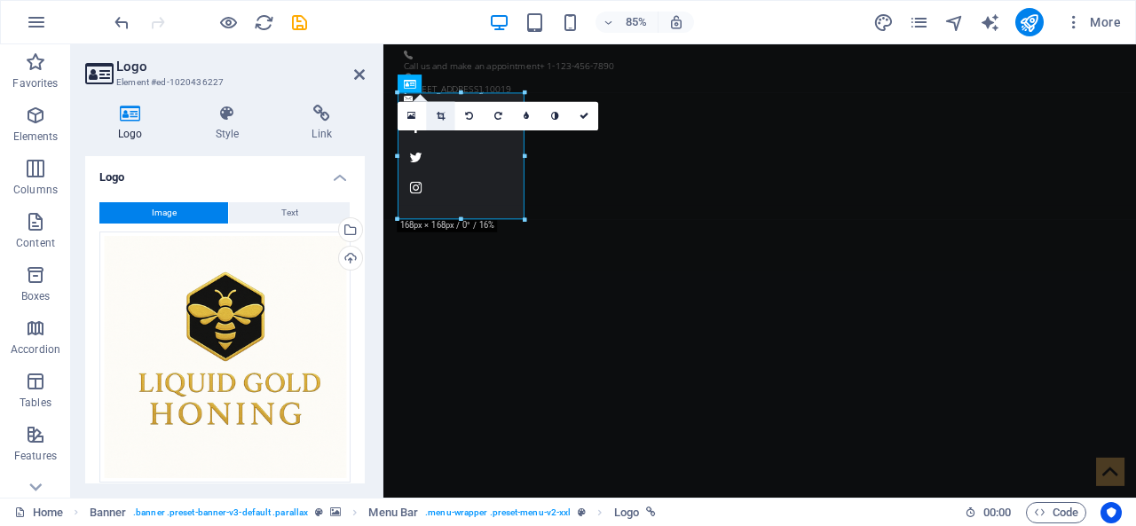
click at [426, 117] on link at bounding box center [440, 116] width 28 height 28
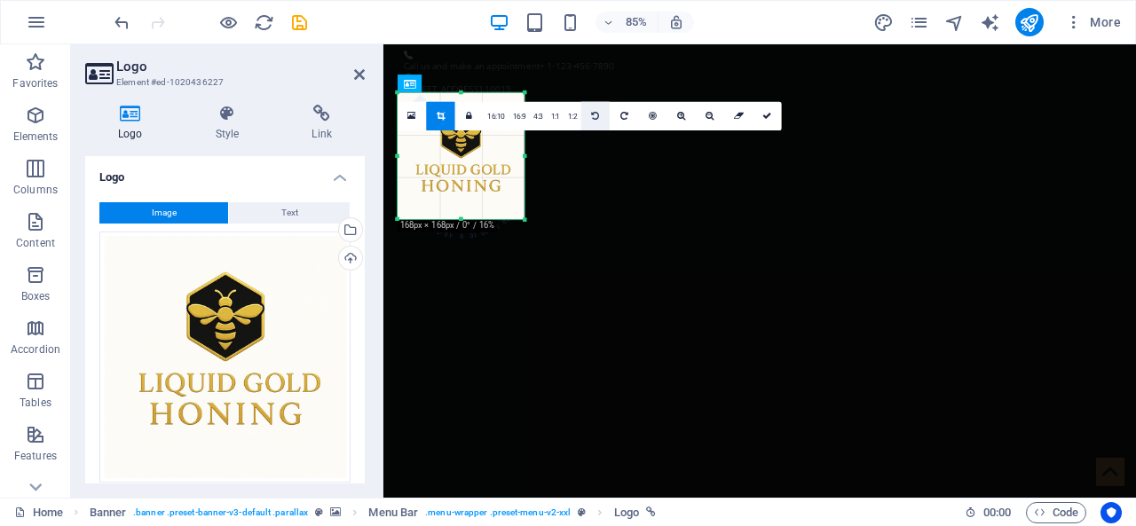
click at [595, 115] on icon at bounding box center [596, 116] width 8 height 9
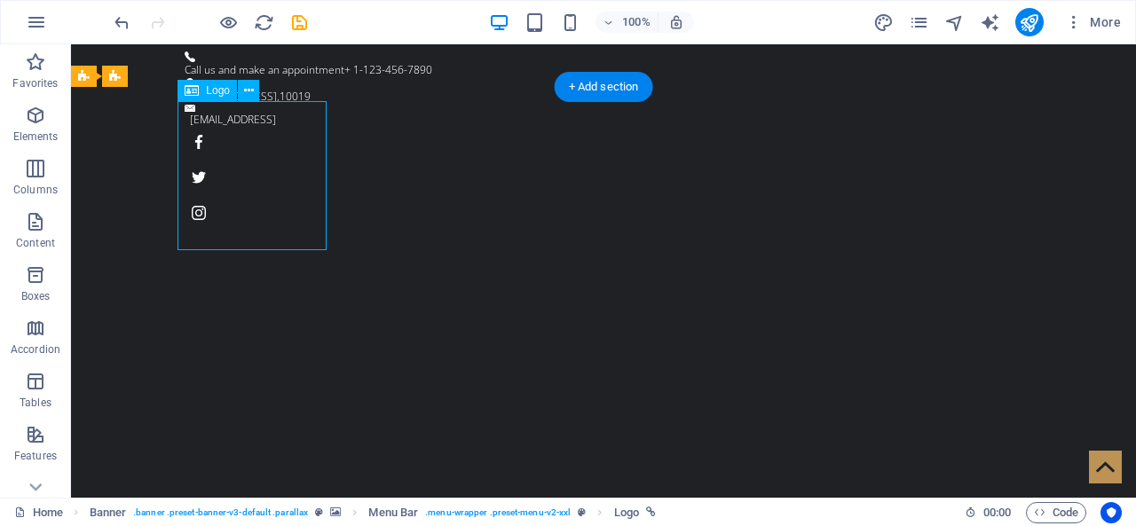
select select "px"
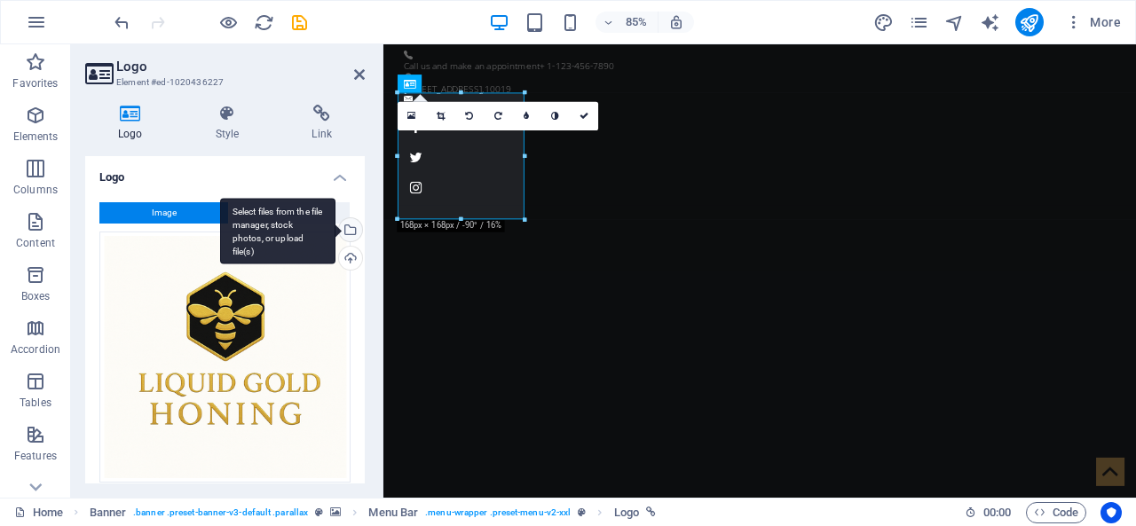
click at [351, 225] on div "Select files from the file manager, stock photos, or upload file(s)" at bounding box center [349, 231] width 27 height 27
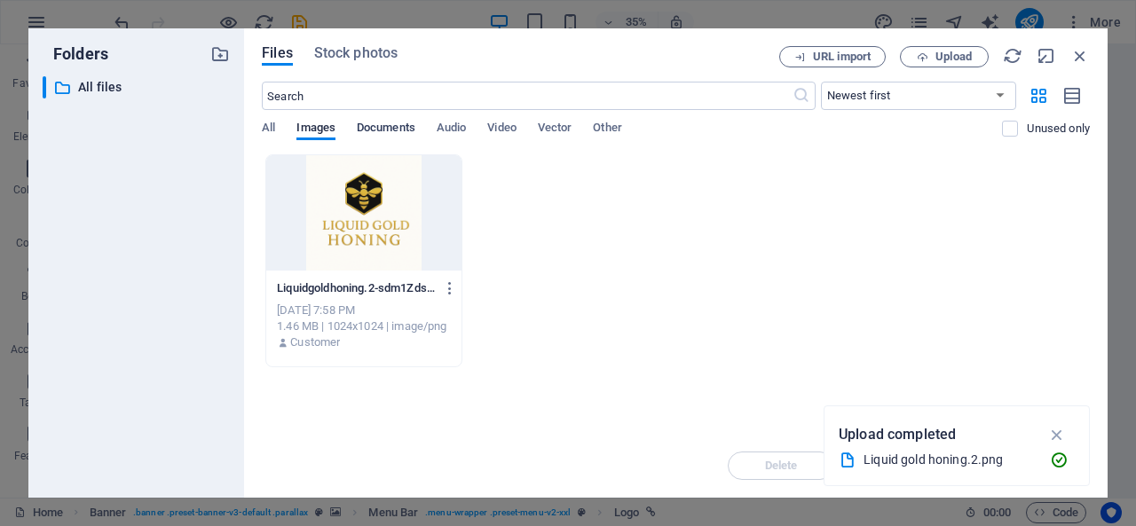
click at [382, 122] on span "Documents" at bounding box center [386, 129] width 59 height 25
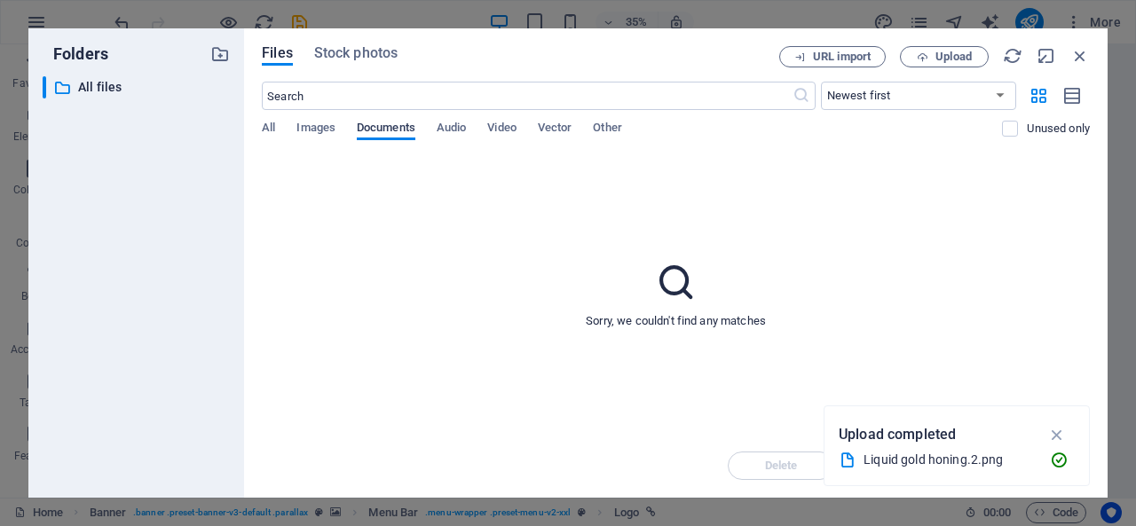
click at [383, 129] on span "Documents" at bounding box center [386, 129] width 59 height 25
click at [295, 130] on div "All Images Documents Audio Video Vector Other" at bounding box center [632, 138] width 740 height 34
click at [304, 128] on span "Images" at bounding box center [315, 129] width 39 height 25
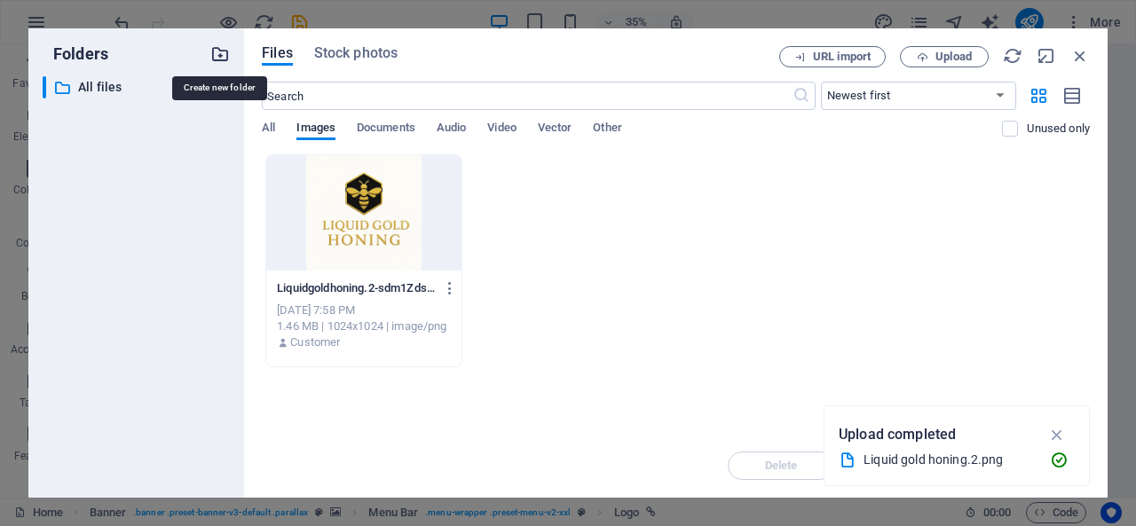
click at [225, 56] on icon "button" at bounding box center [220, 54] width 20 height 20
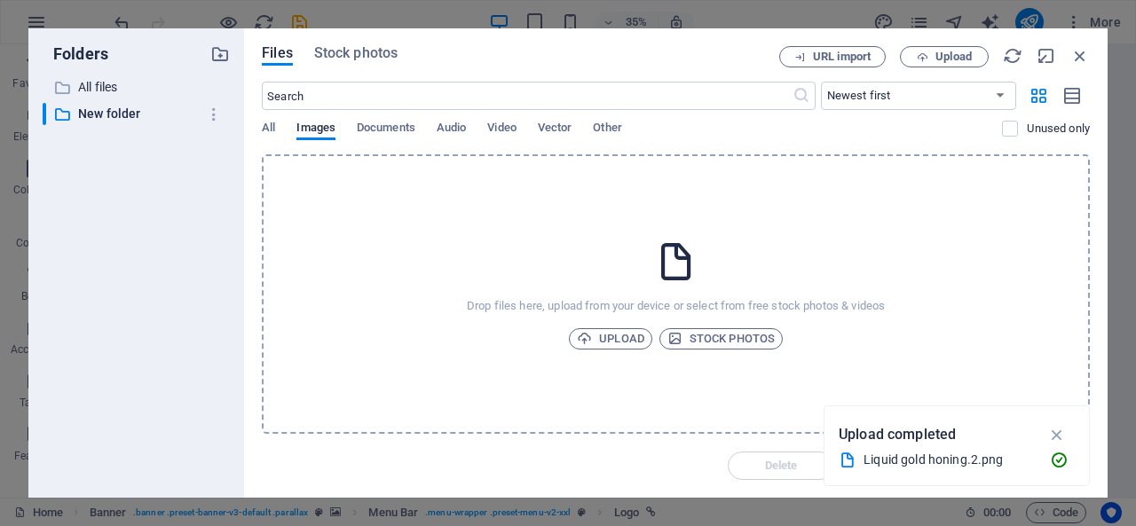
click at [597, 279] on div "Drop files here, upload from your device or select from free stock photos & vid…" at bounding box center [676, 294] width 828 height 280
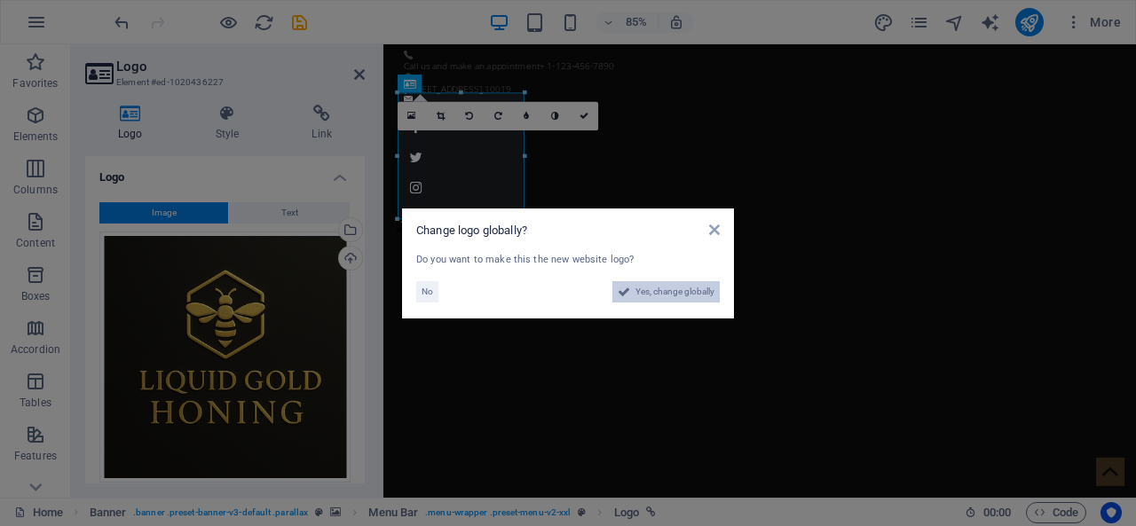
click at [659, 286] on span "Yes, change globally" at bounding box center [675, 291] width 79 height 21
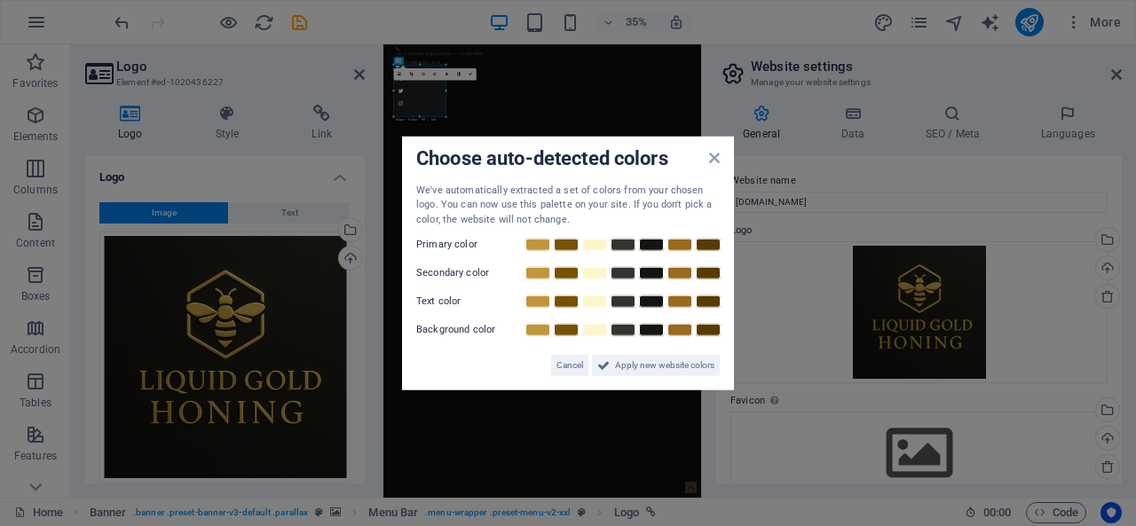
click at [721, 166] on div "Choose auto-detected colors We've automatically extracted a set of colors from …" at bounding box center [568, 263] width 332 height 255
click at [715, 158] on icon at bounding box center [714, 157] width 11 height 14
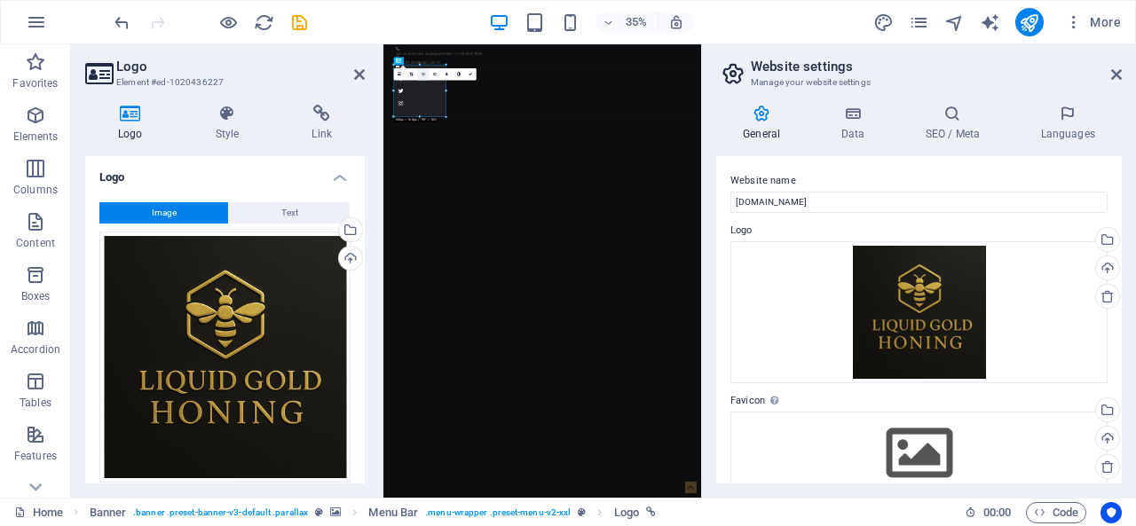
click at [422, 75] on icon at bounding box center [424, 74] width 4 height 4
click at [434, 74] on icon at bounding box center [435, 74] width 4 height 4
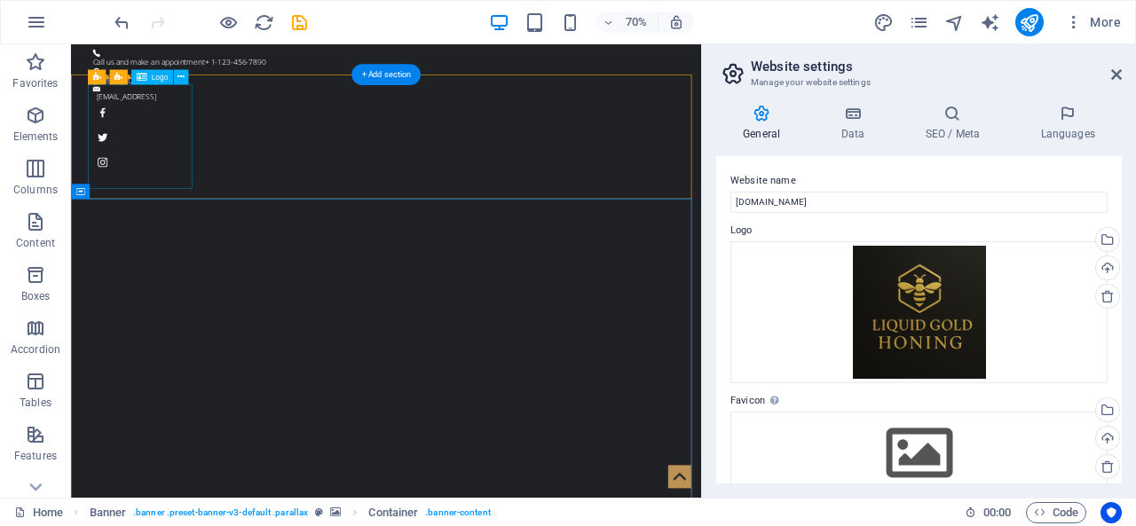
select select "px"
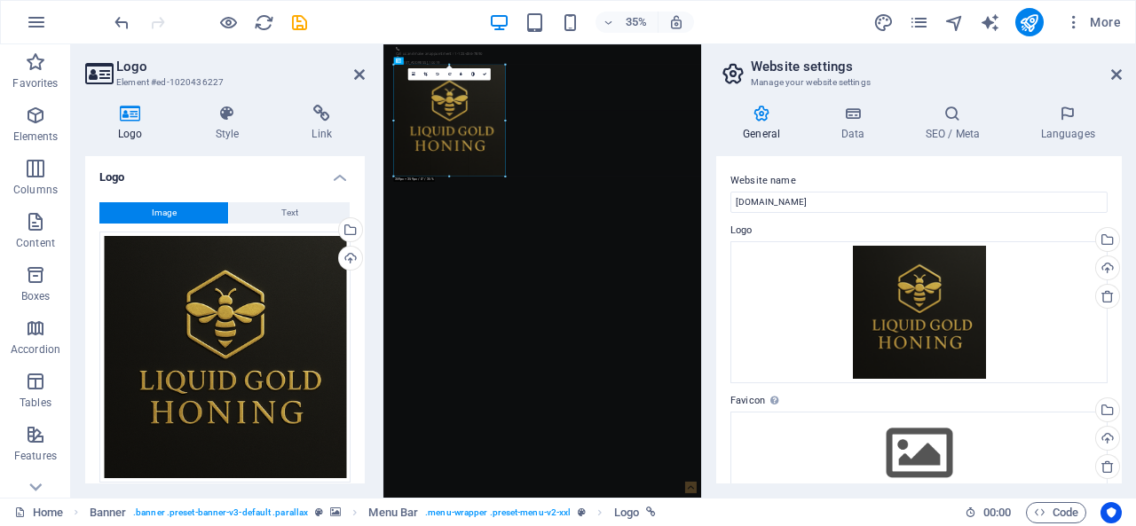
drag, startPoint x: 445, startPoint y: 115, endPoint x: 662, endPoint y: 212, distance: 238.4
type input "360"
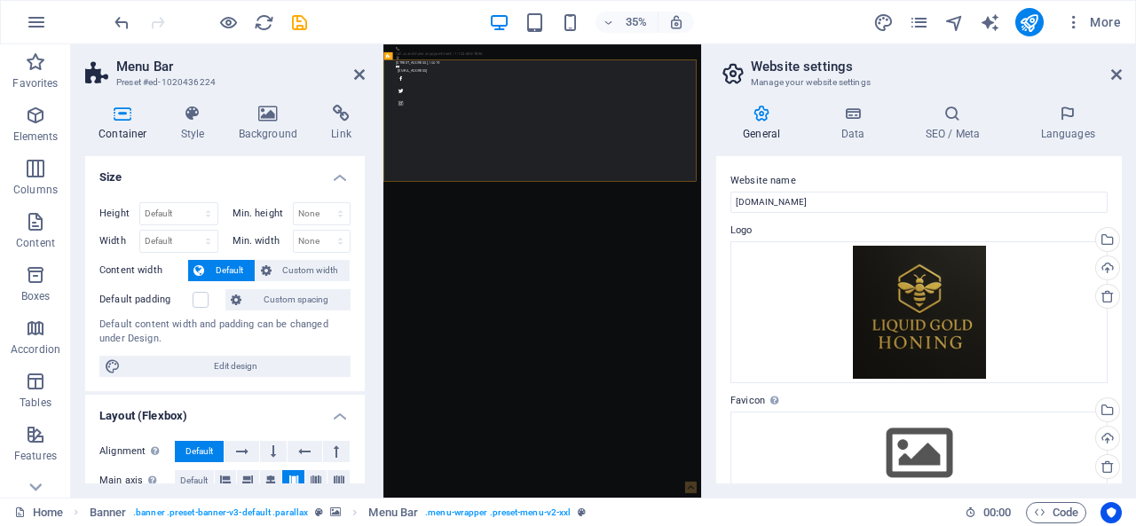
drag, startPoint x: 360, startPoint y: 278, endPoint x: 362, endPoint y: 294, distance: 16.2
click at [362, 294] on div "Size Height Default px rem % vh vw Min. height None px rem % vh vw Width Defaul…" at bounding box center [225, 320] width 280 height 328
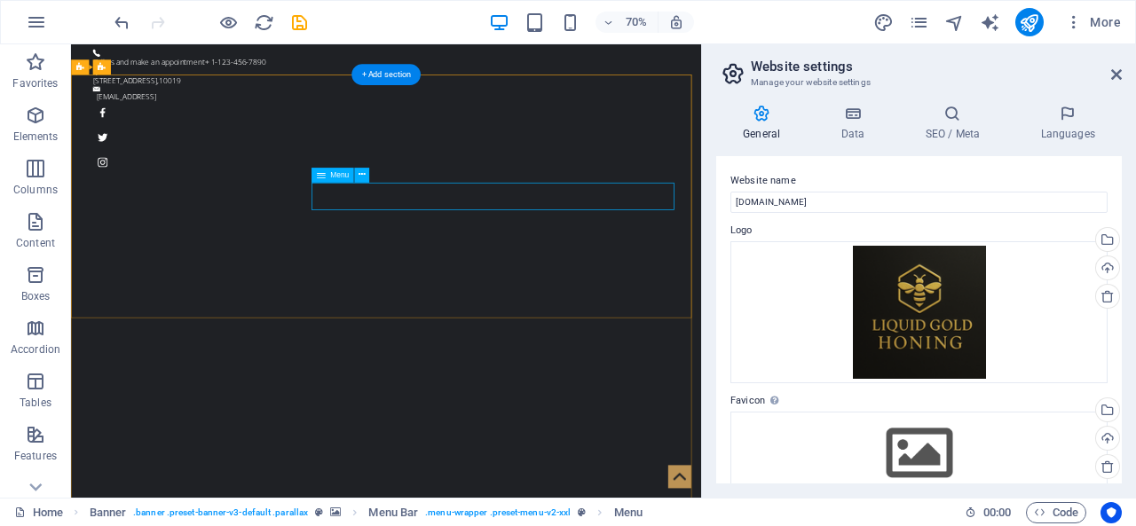
drag, startPoint x: 611, startPoint y: 255, endPoint x: 665, endPoint y: 265, distance: 55.2
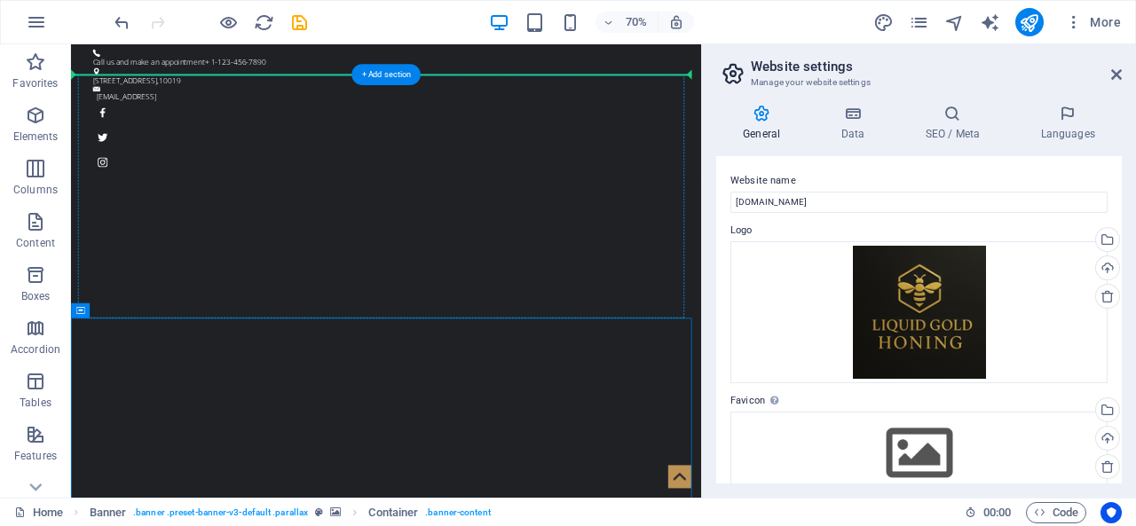
drag, startPoint x: 367, startPoint y: 487, endPoint x: 647, endPoint y: 265, distance: 357.7
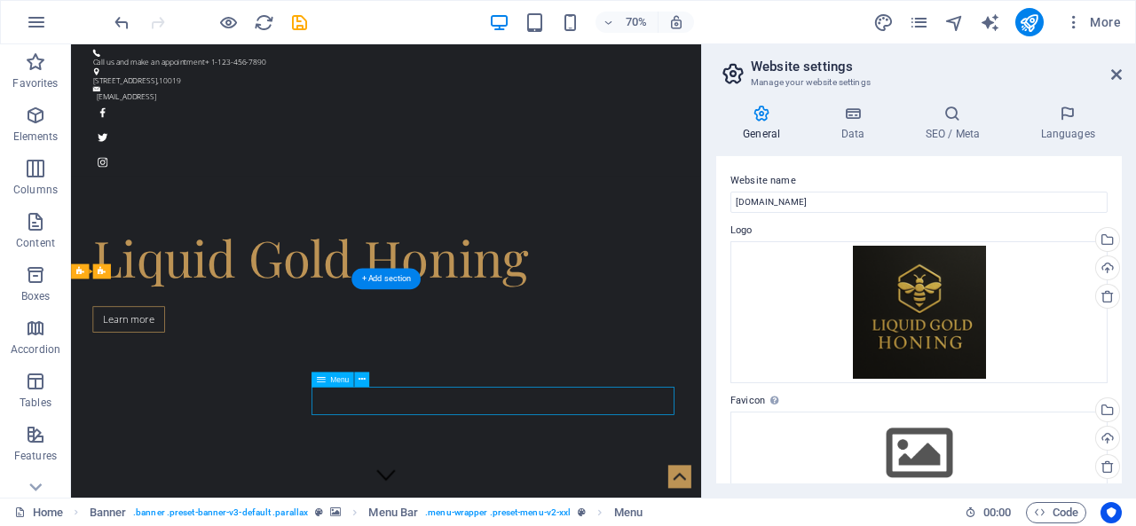
drag, startPoint x: 699, startPoint y: 548, endPoint x: 730, endPoint y: 553, distance: 31.5
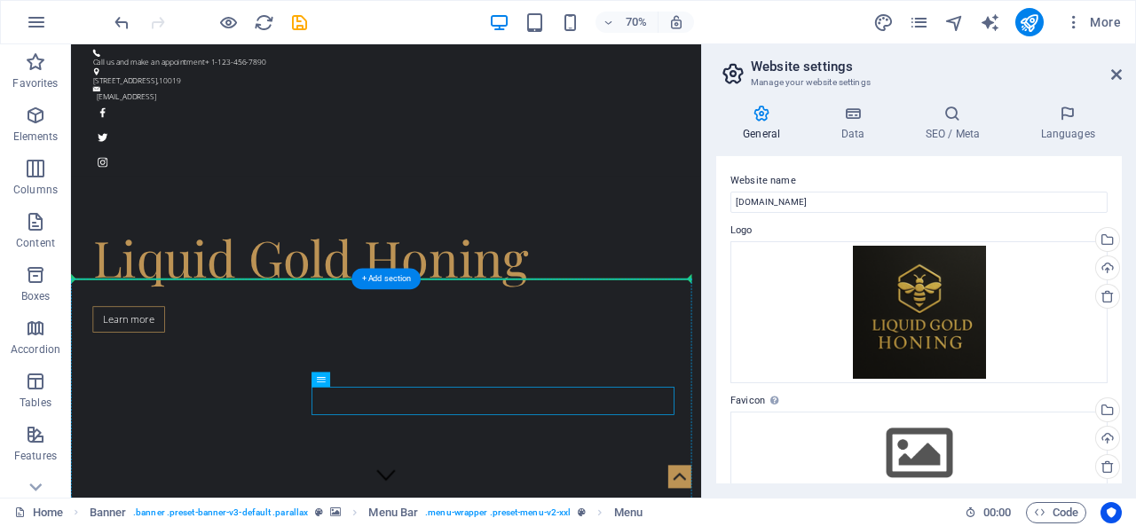
drag, startPoint x: 727, startPoint y: 545, endPoint x: 713, endPoint y: 457, distance: 89.0
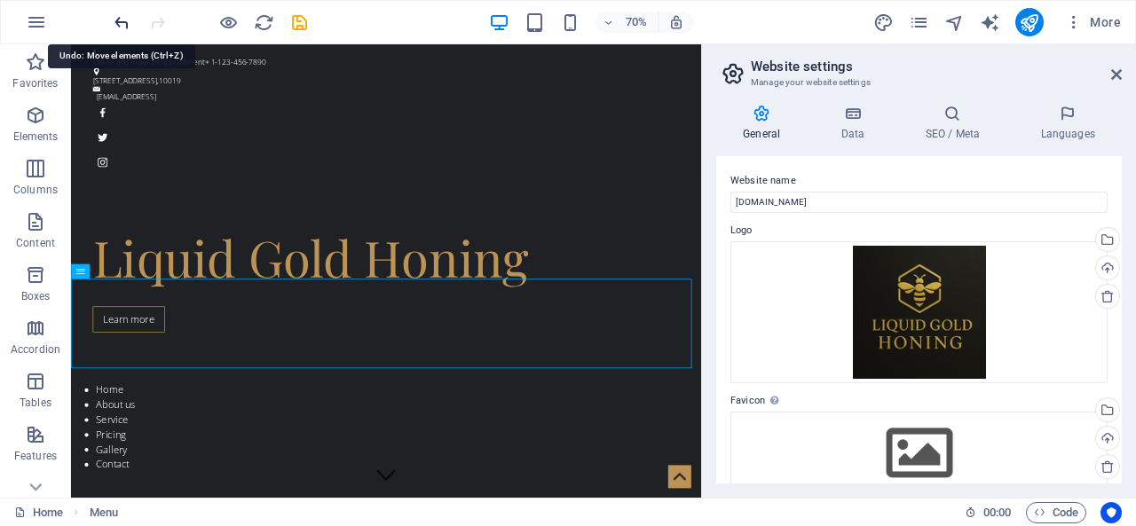
click at [117, 21] on icon "undo" at bounding box center [122, 22] width 20 height 20
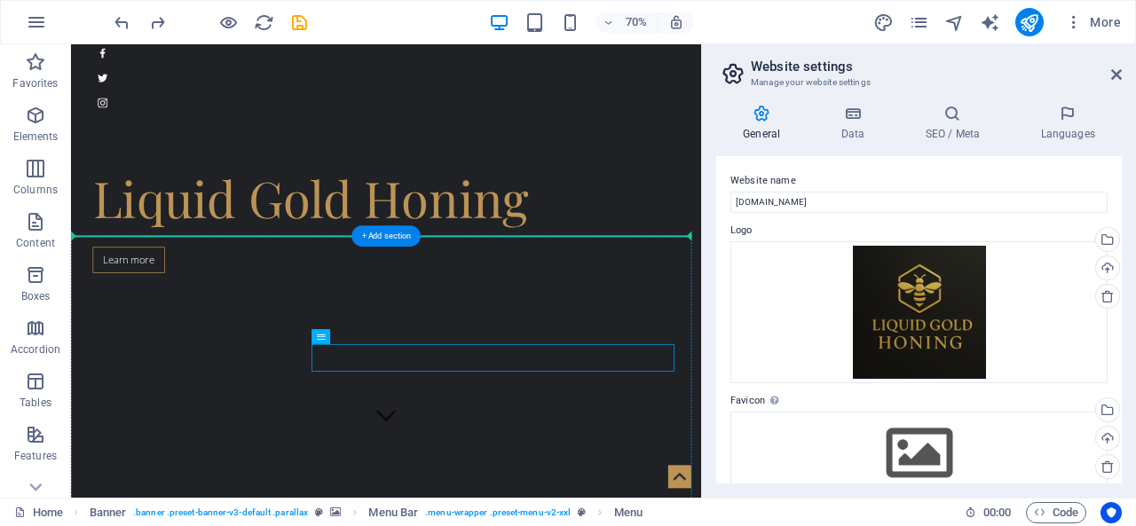
drag, startPoint x: 664, startPoint y: 553, endPoint x: 676, endPoint y: 632, distance: 79.8
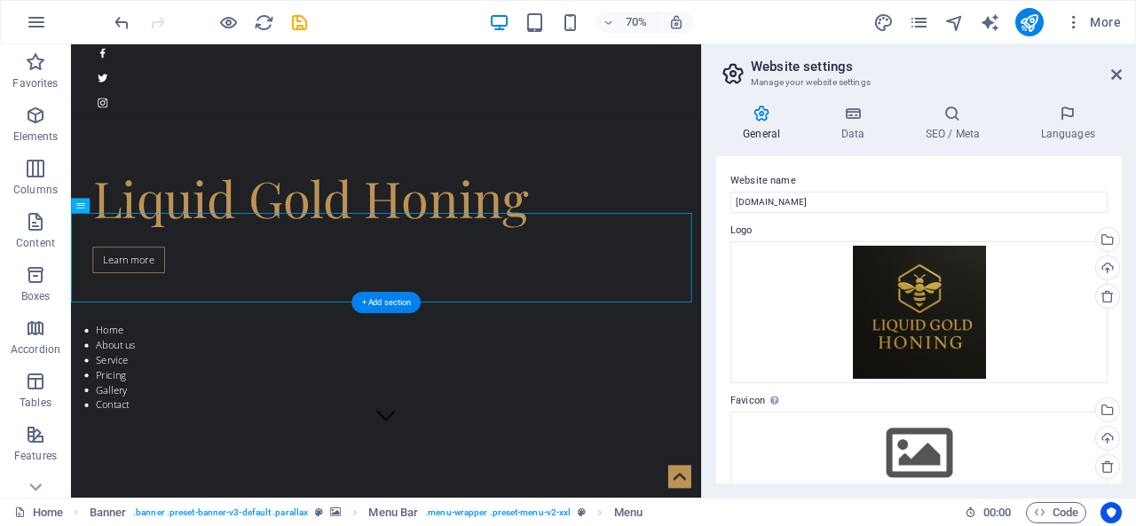
scroll to position [94, 0]
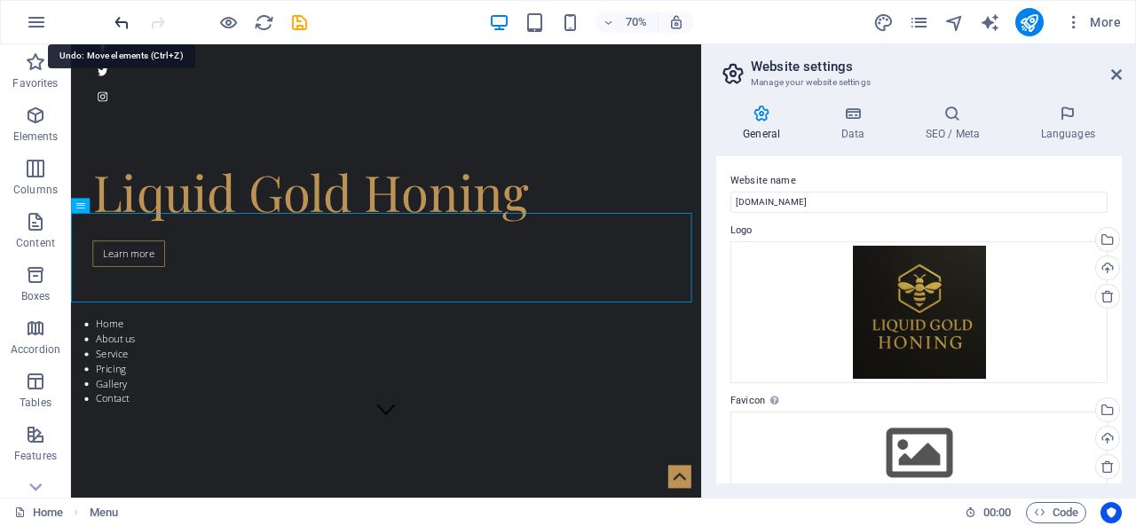
click at [120, 19] on icon "undo" at bounding box center [122, 22] width 20 height 20
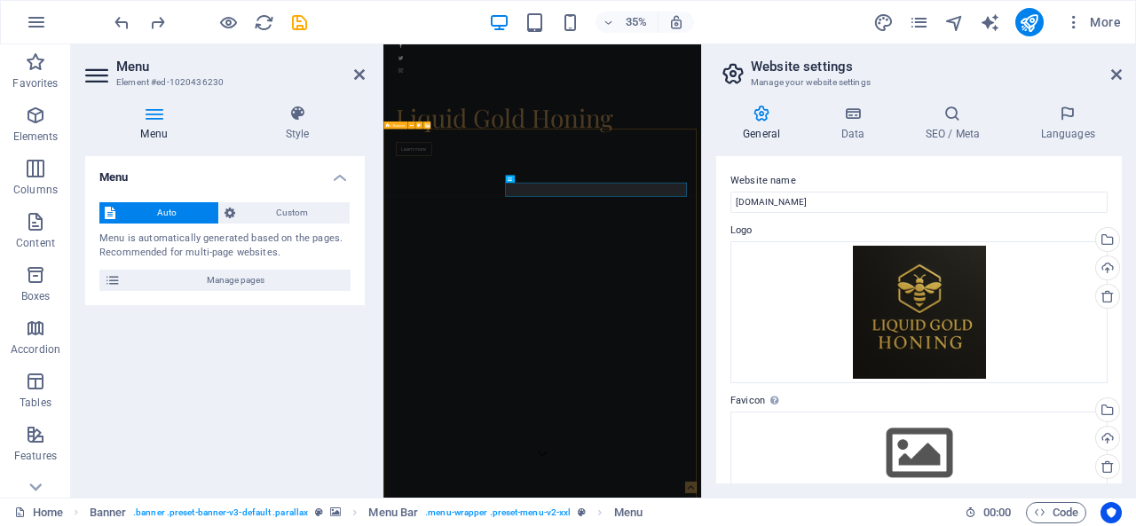
click at [667, 313] on img "1/3" at bounding box center [830, 313] width 895 height 0
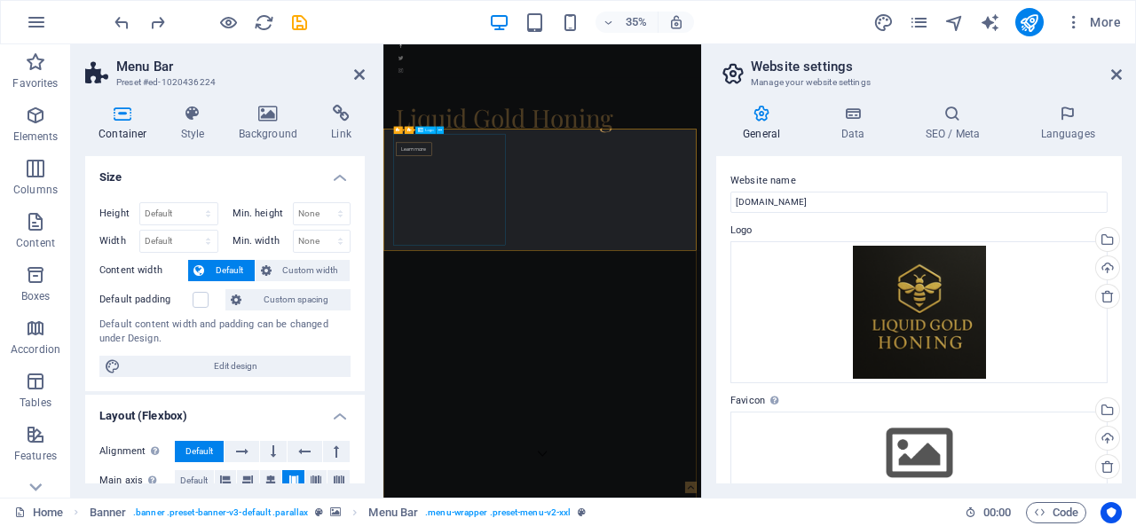
select select "px"
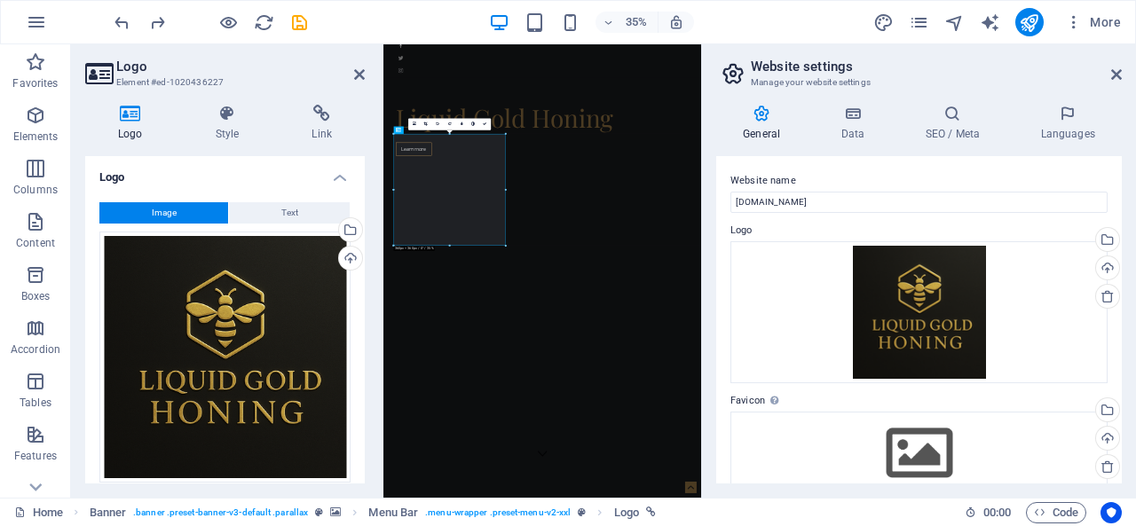
select select "vh"
select select "header"
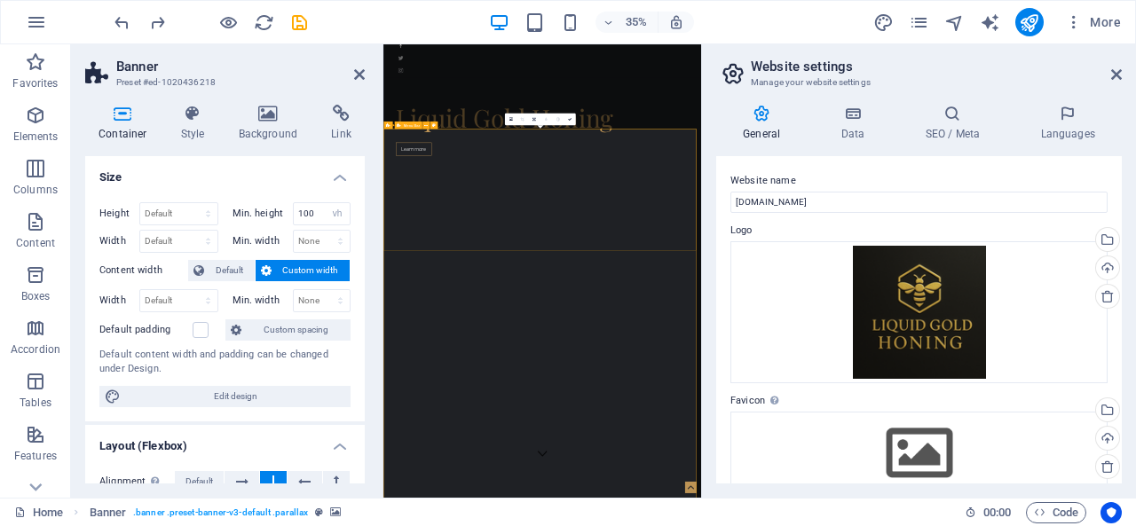
drag, startPoint x: 937, startPoint y: 272, endPoint x: 933, endPoint y: 440, distance: 168.7
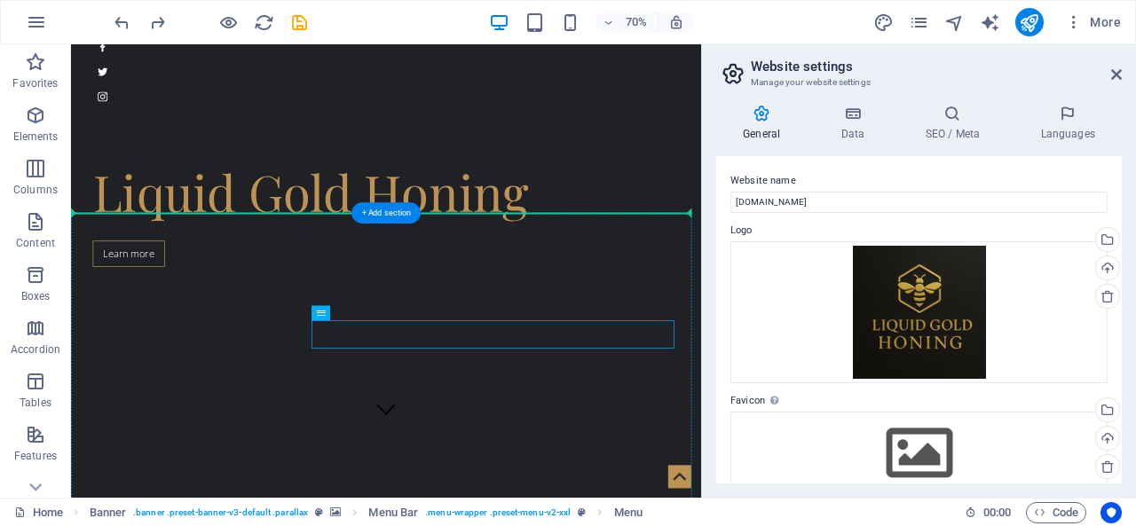
drag, startPoint x: 710, startPoint y: 455, endPoint x: 700, endPoint y: 533, distance: 78.8
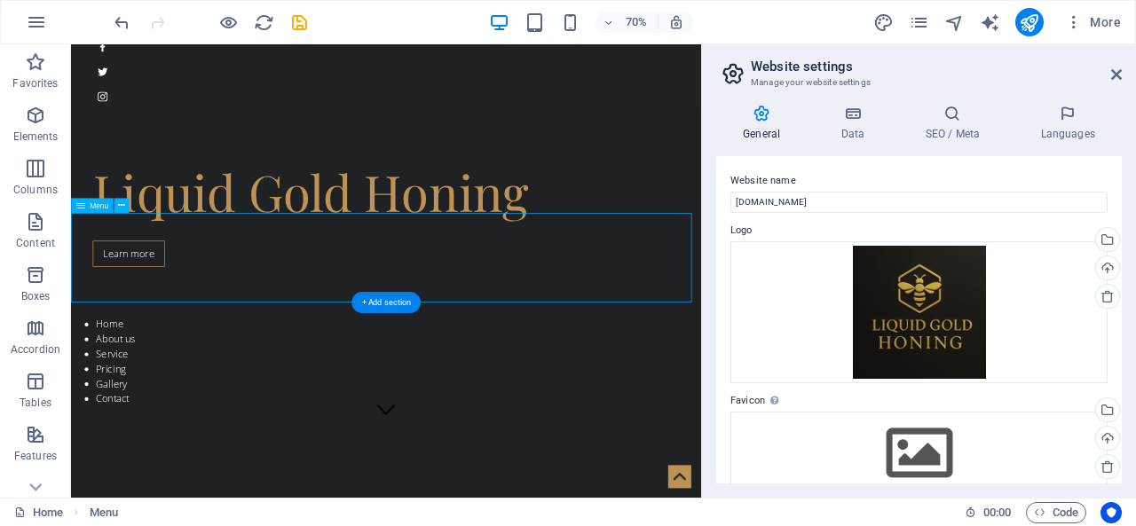
click at [142, 433] on nav "Home About us Service Pricing Gallery Contact" at bounding box center [521, 497] width 900 height 128
click at [90, 204] on span "Menu" at bounding box center [99, 205] width 19 height 7
click at [78, 206] on icon at bounding box center [80, 205] width 9 height 15
click at [97, 210] on div "Menu" at bounding box center [92, 205] width 43 height 15
click at [117, 212] on button at bounding box center [121, 205] width 15 height 15
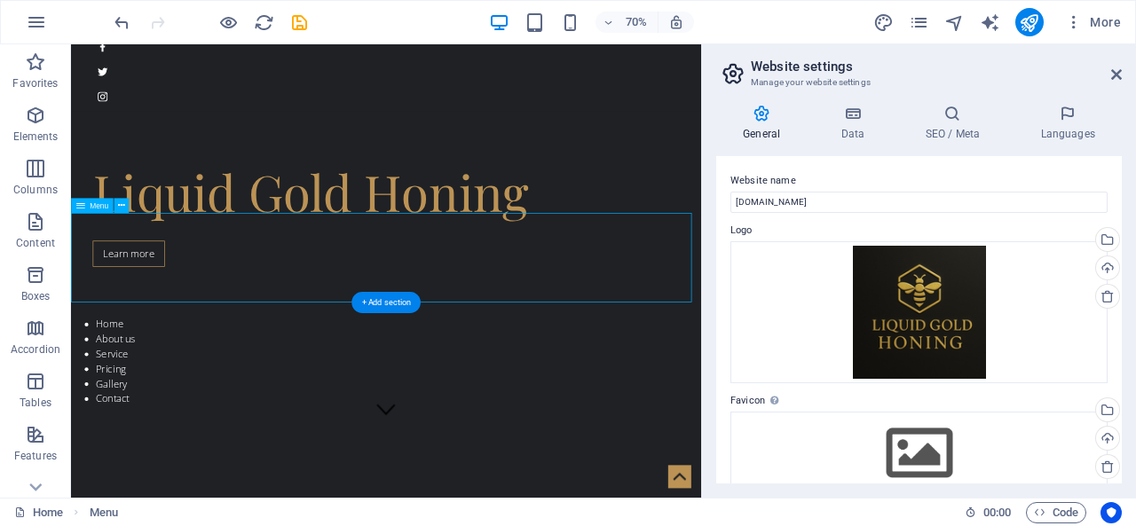
click at [453, 433] on nav "Home About us Service Pricing Gallery Contact" at bounding box center [521, 497] width 900 height 128
click at [119, 433] on nav "Home About us Service Pricing Gallery Contact" at bounding box center [521, 497] width 900 height 128
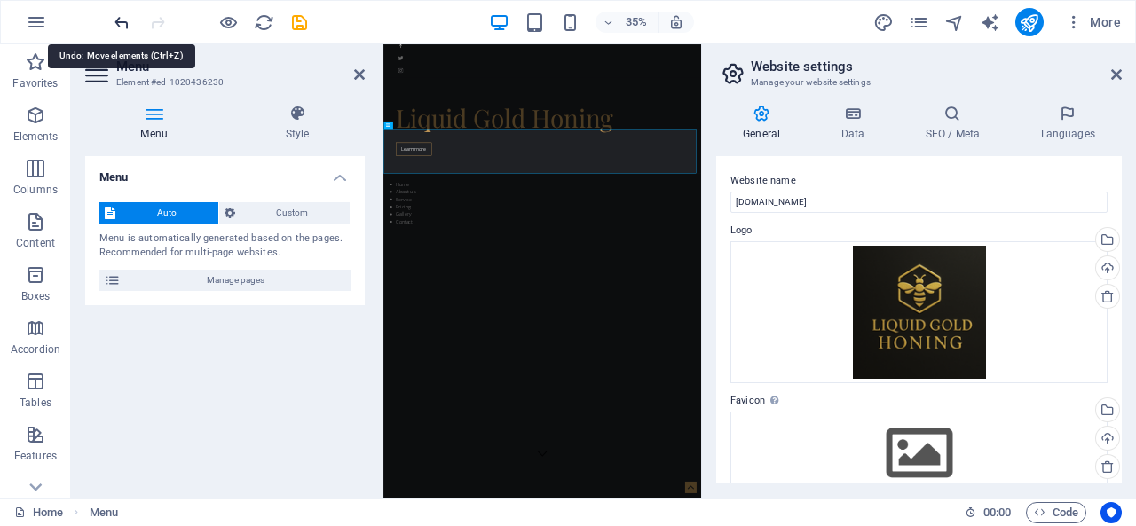
click at [122, 27] on icon "undo" at bounding box center [122, 22] width 20 height 20
